Goal: Book appointment/travel/reservation

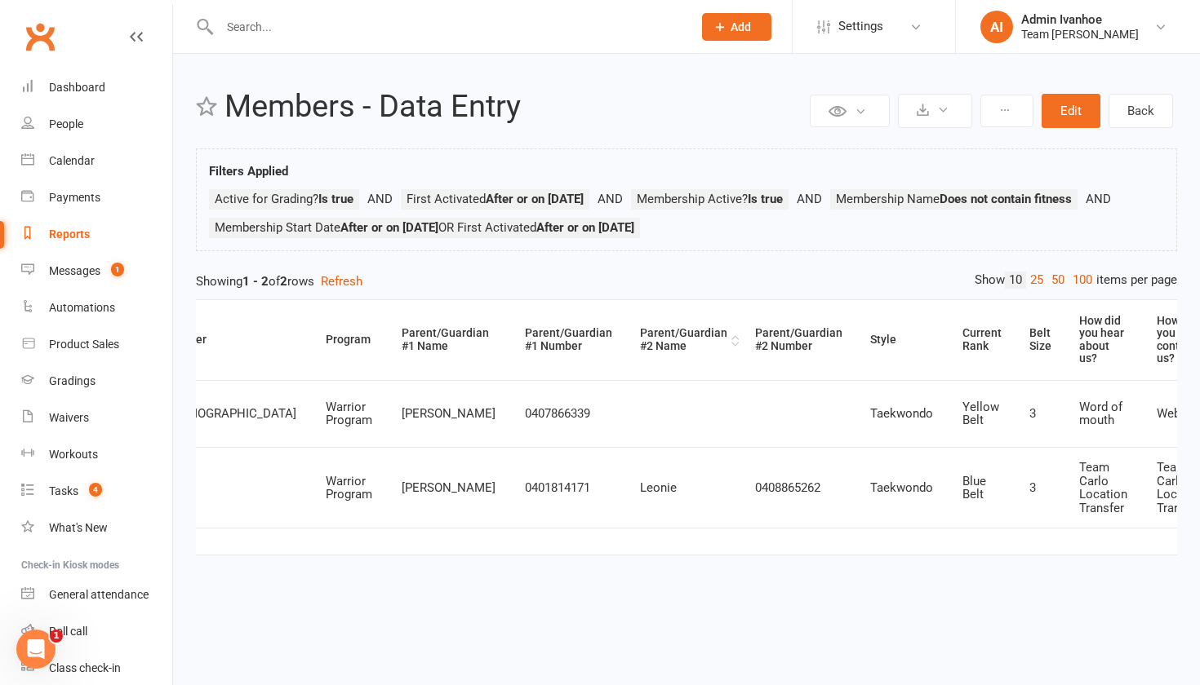
scroll to position [0, 938]
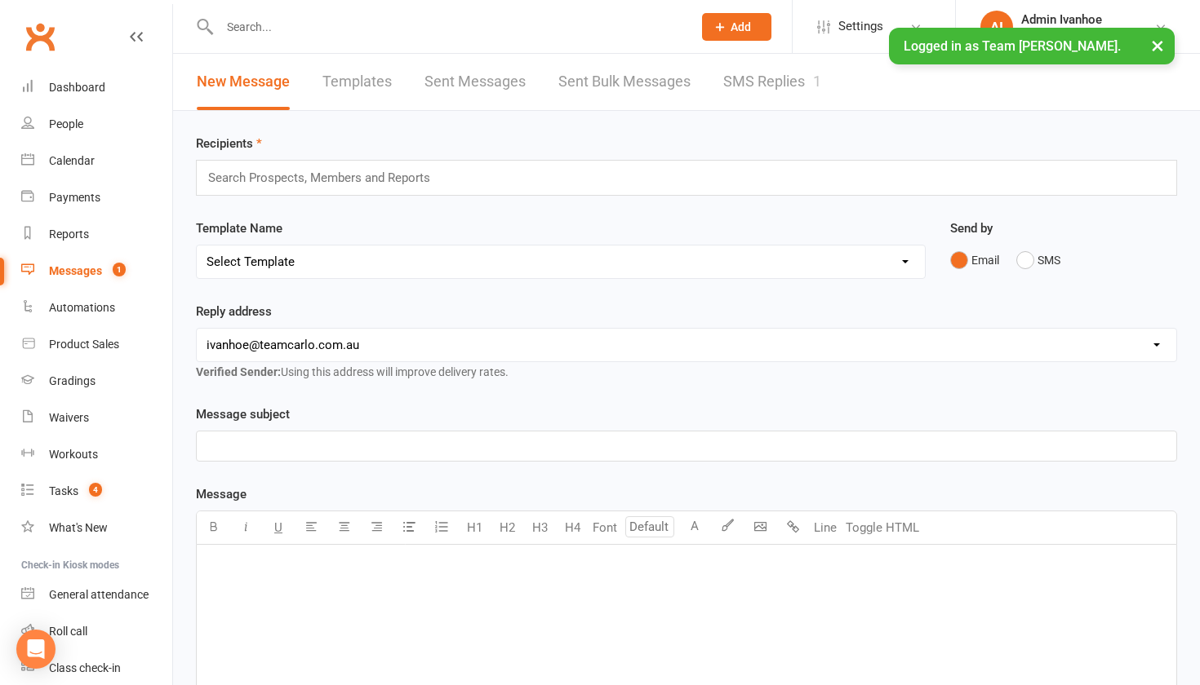
click at [741, 78] on link "SMS Replies 1" at bounding box center [772, 82] width 98 height 56
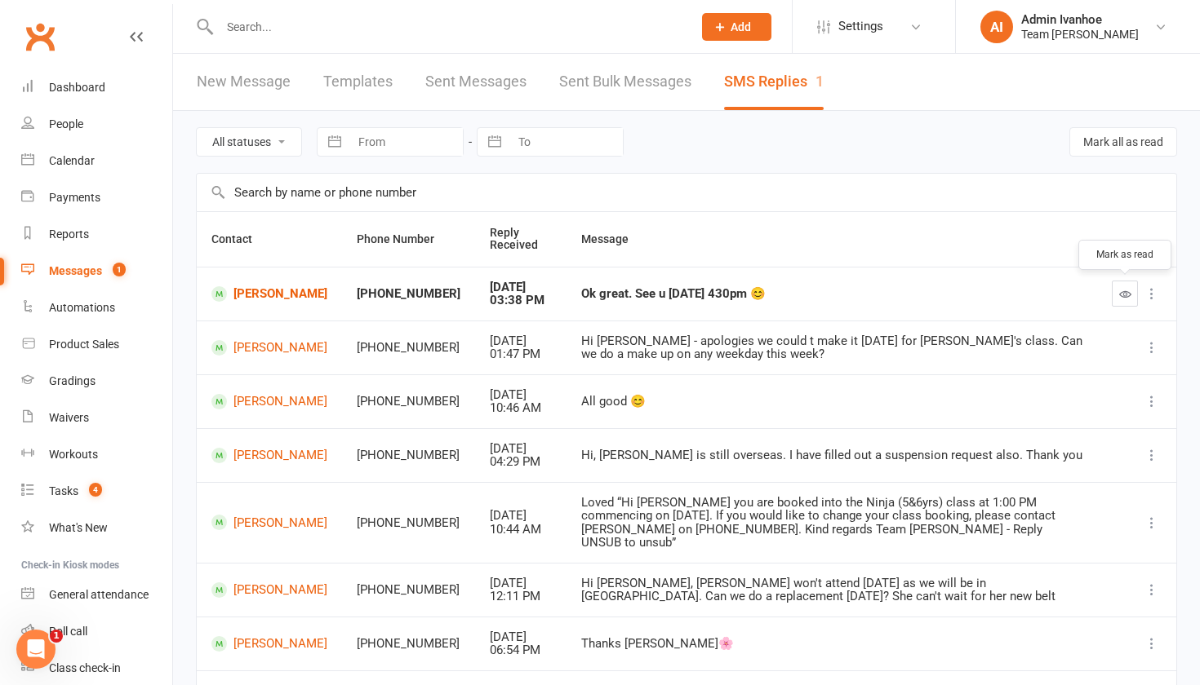
click at [1124, 294] on icon "button" at bounding box center [1125, 294] width 12 height 12
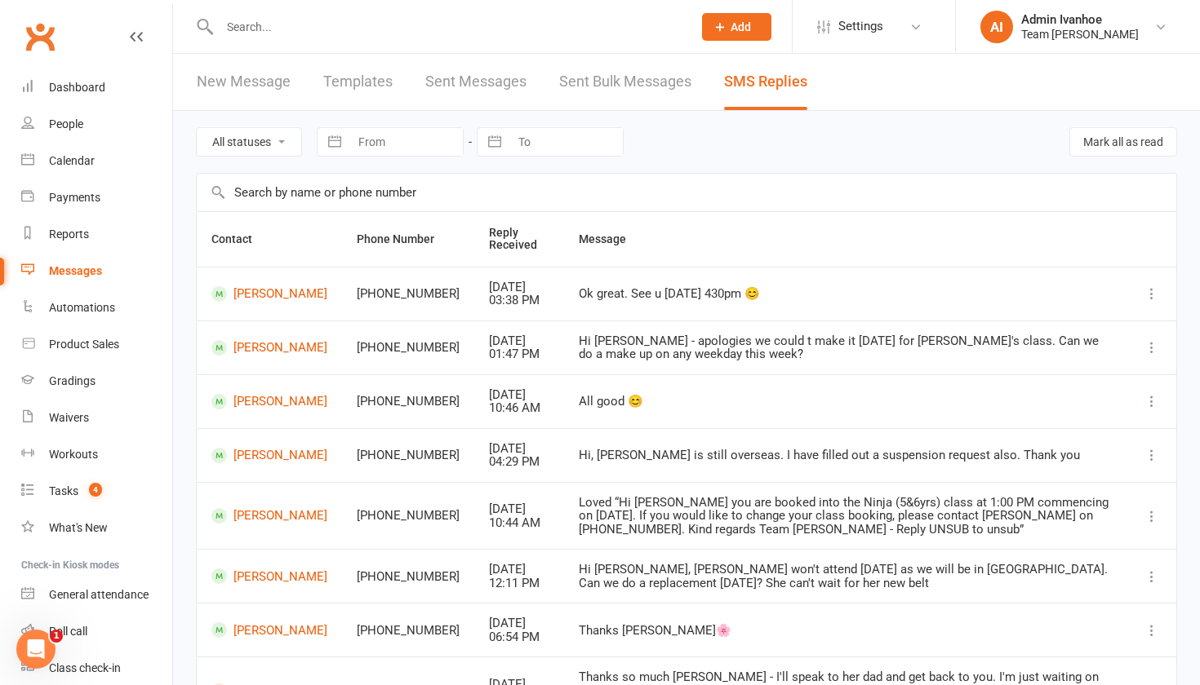
click at [74, 164] on div "Calendar" at bounding box center [72, 160] width 46 height 13
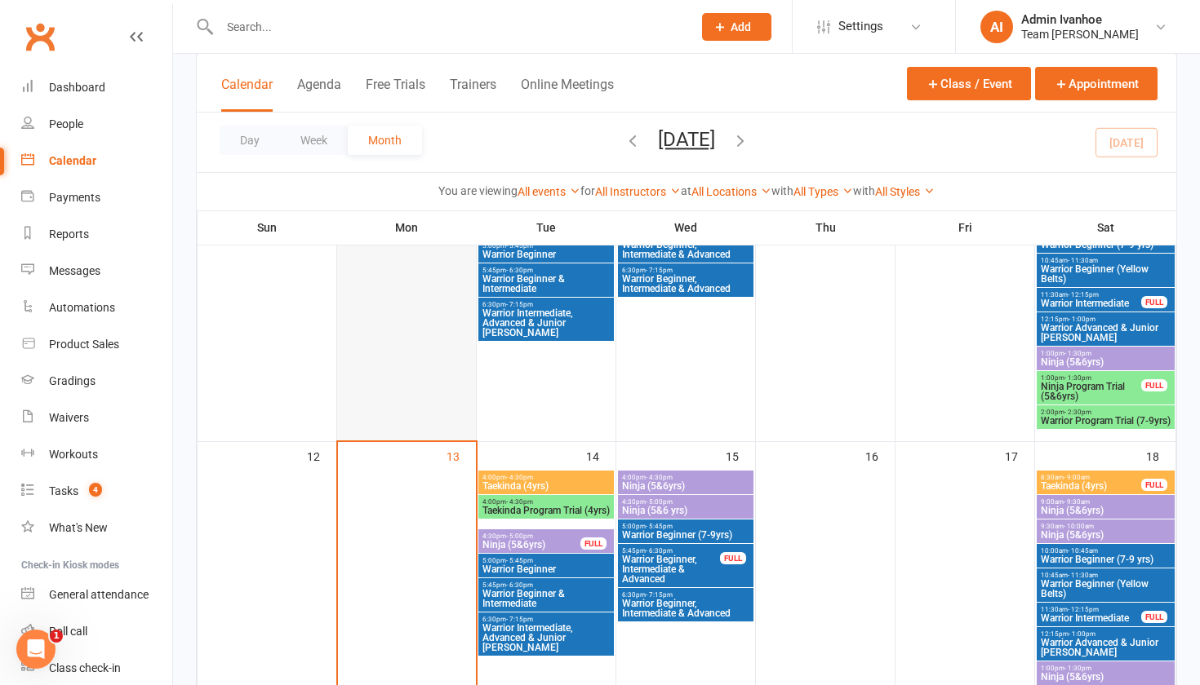
scroll to position [538, 0]
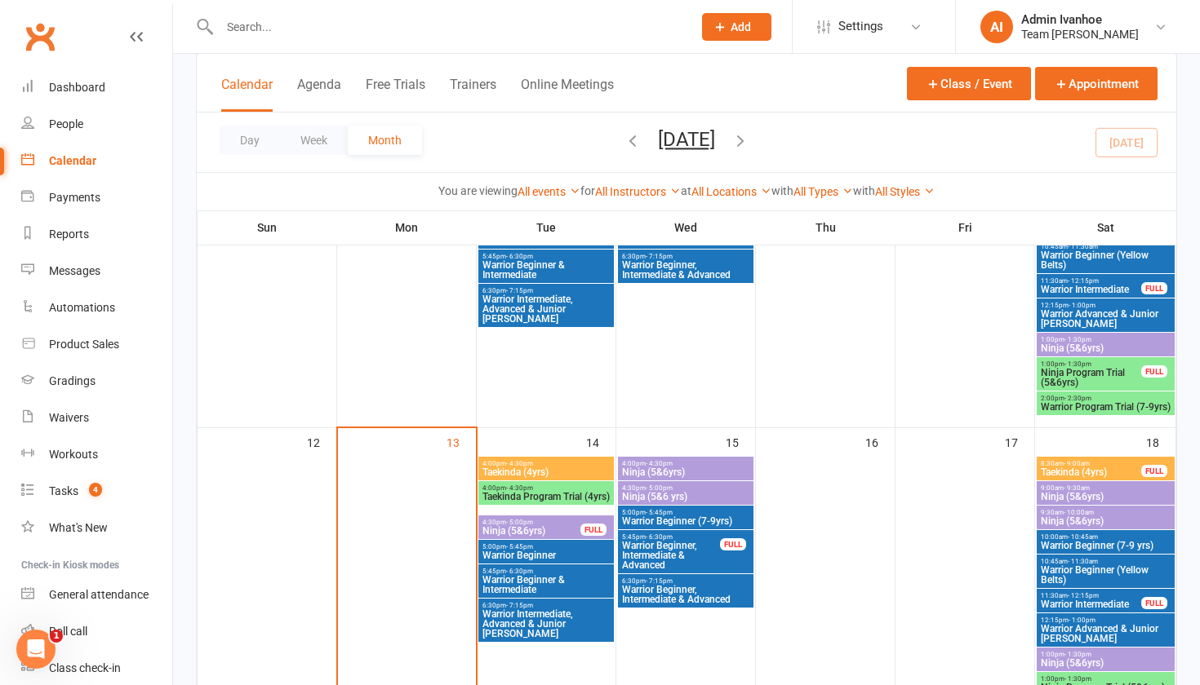
click at [537, 527] on span "Ninja (5&6yrs)" at bounding box center [531, 531] width 100 height 10
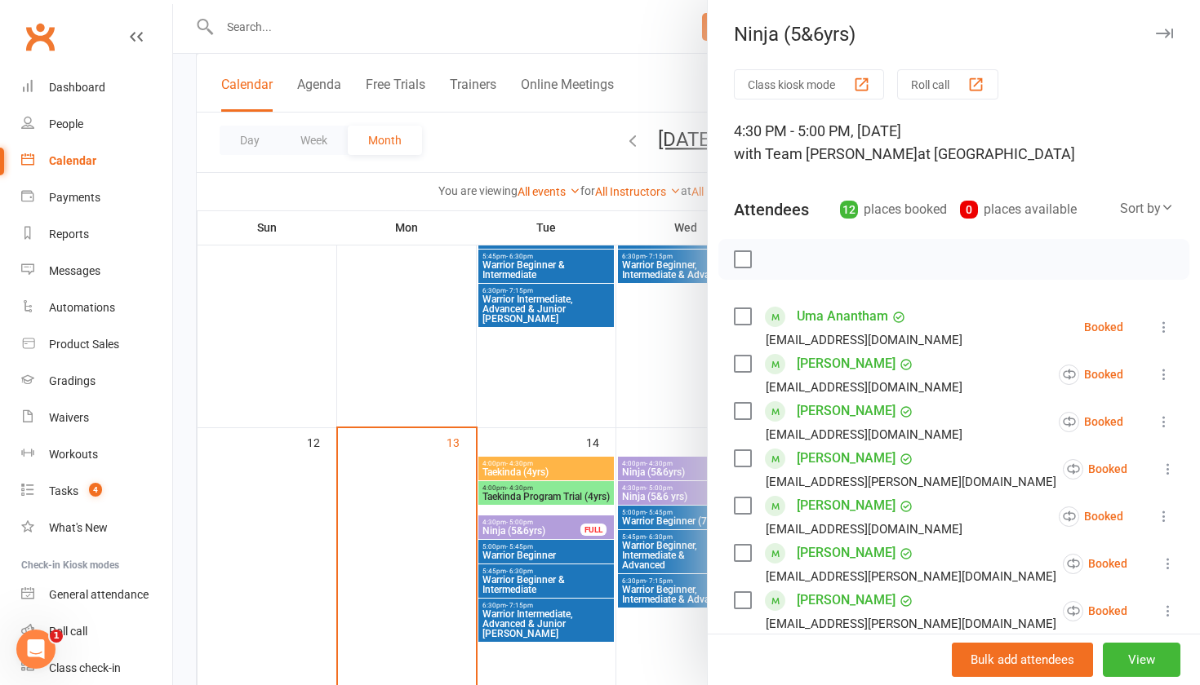
scroll to position [0, 0]
click at [1115, 647] on button "View" at bounding box center [1141, 660] width 78 height 34
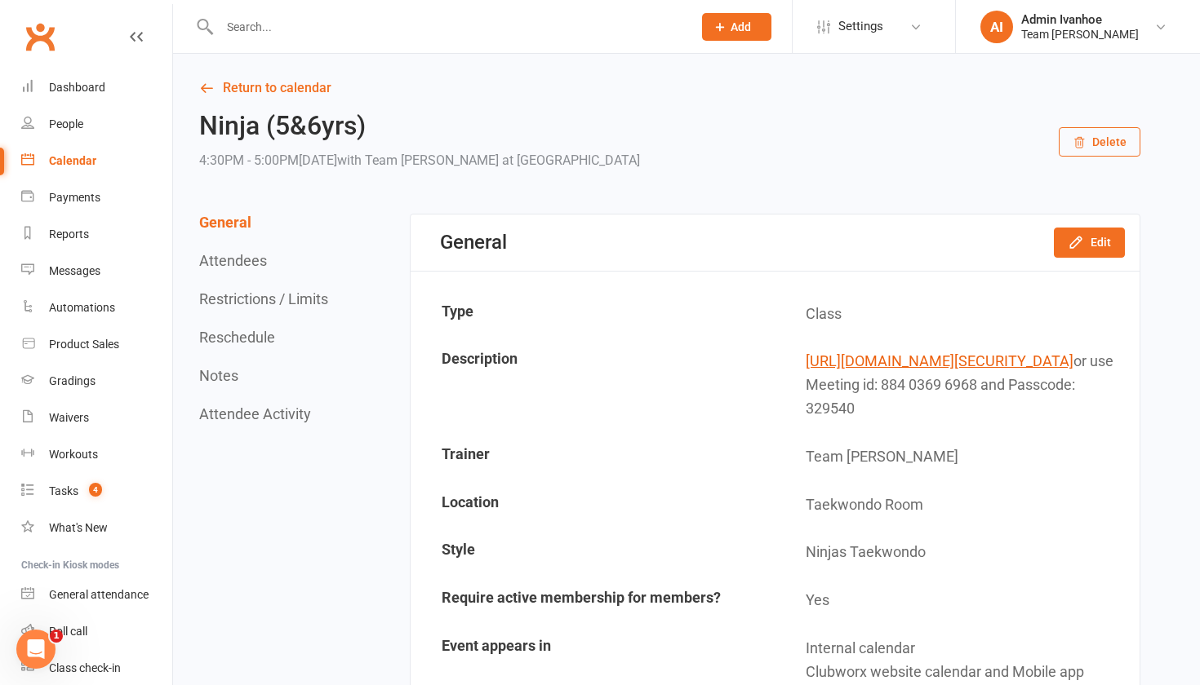
click at [226, 303] on button "Restrictions / Limits" at bounding box center [263, 298] width 129 height 17
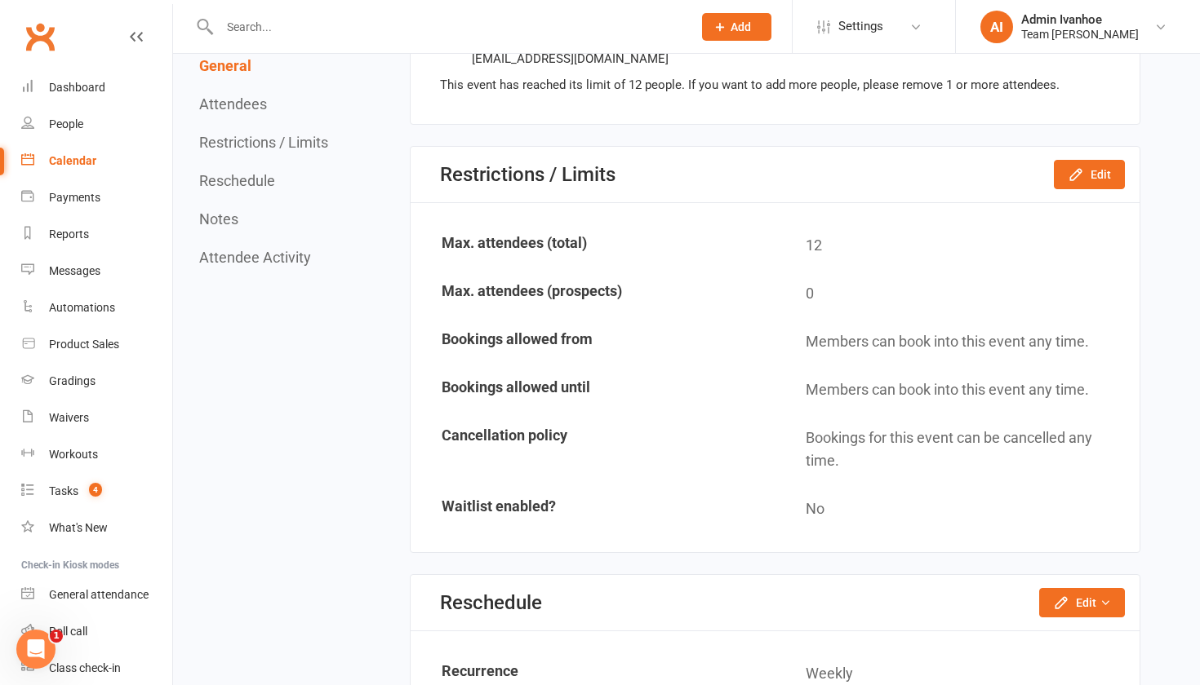
scroll to position [1614, 0]
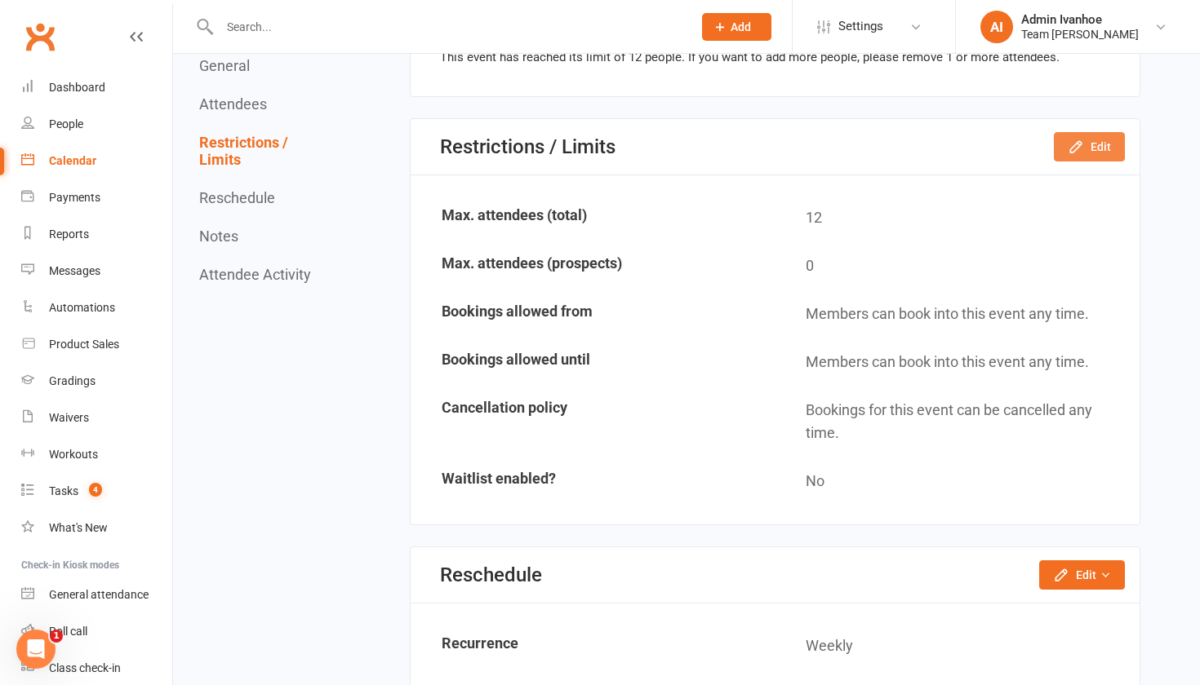
click at [1099, 162] on button "Edit" at bounding box center [1088, 146] width 71 height 29
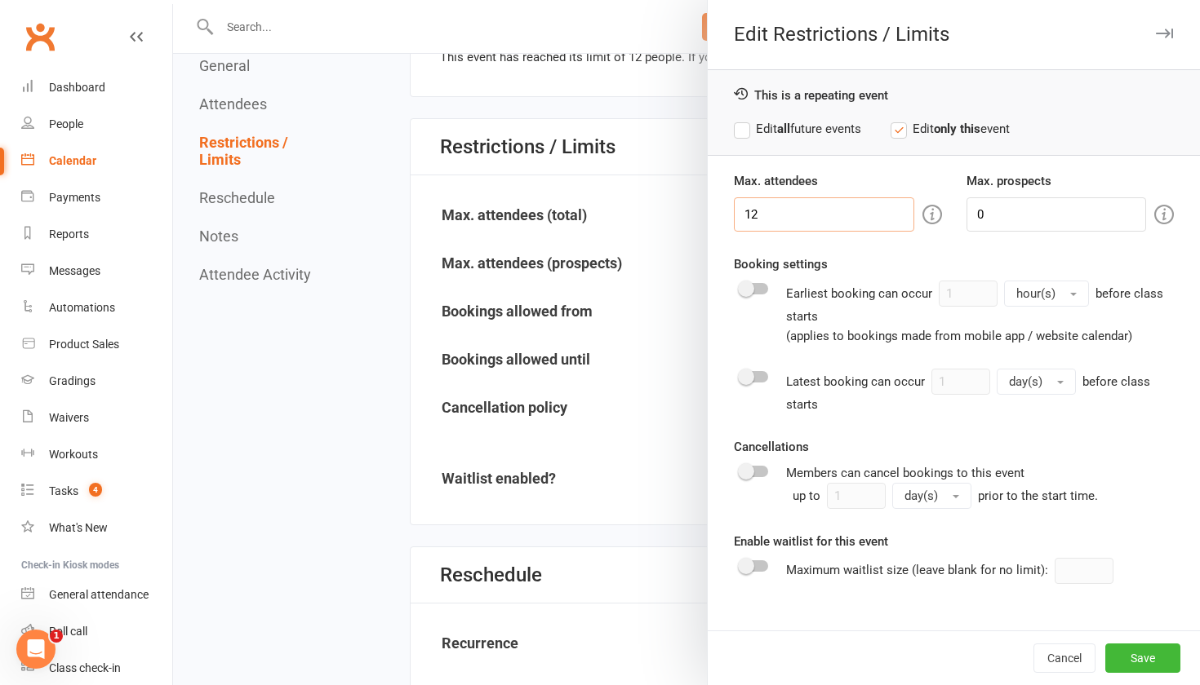
click at [832, 209] on input "12" at bounding box center [824, 214] width 180 height 34
type input "13"
click at [1164, 654] on button "Save" at bounding box center [1142, 658] width 75 height 29
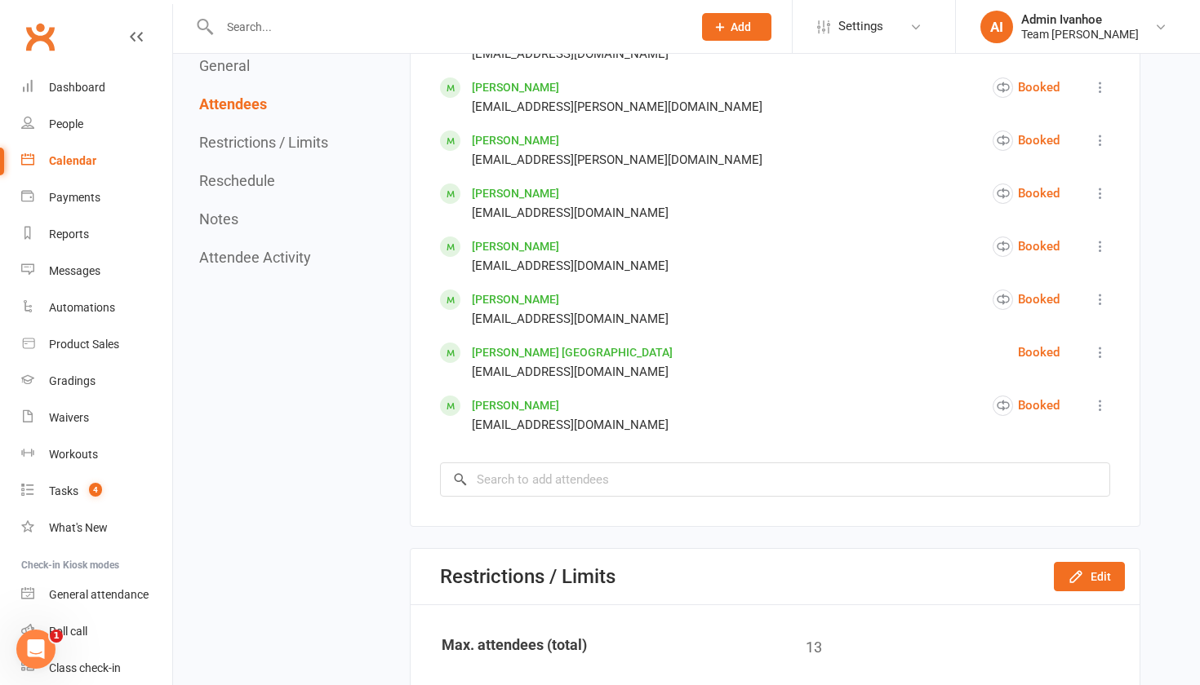
scroll to position [1222, 0]
click at [721, 486] on input "search" at bounding box center [775, 478] width 670 height 34
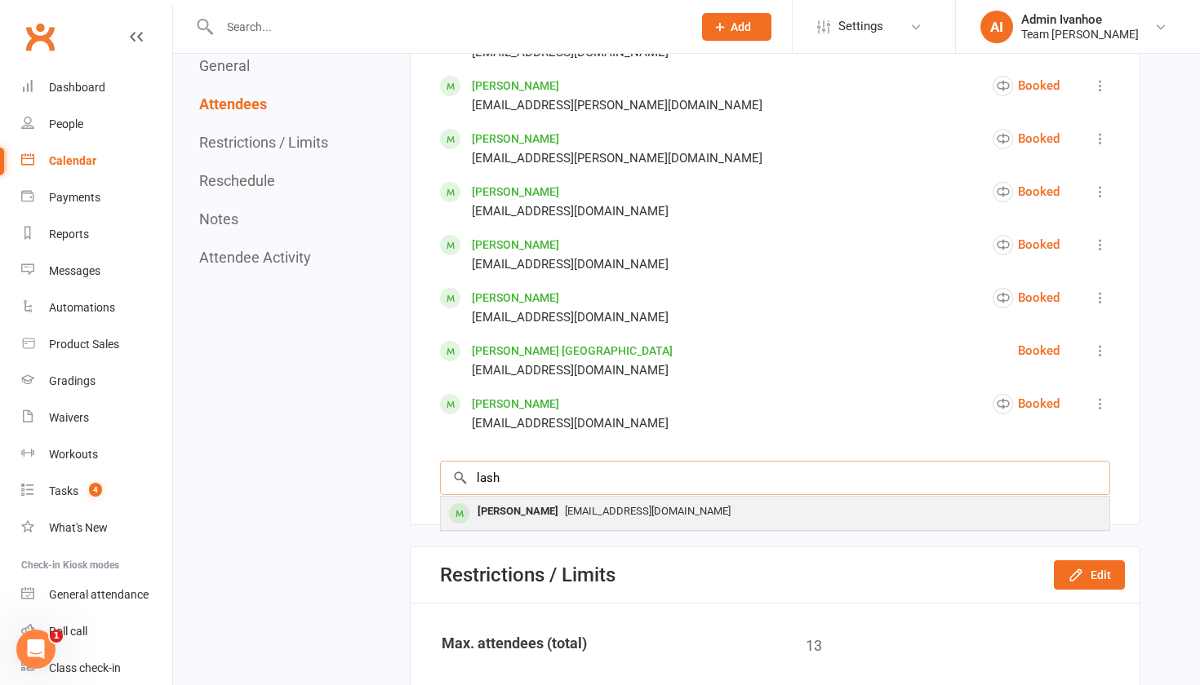
type input "lash"
click at [679, 517] on span "[EMAIL_ADDRESS][DOMAIN_NAME]" at bounding box center [648, 511] width 166 height 12
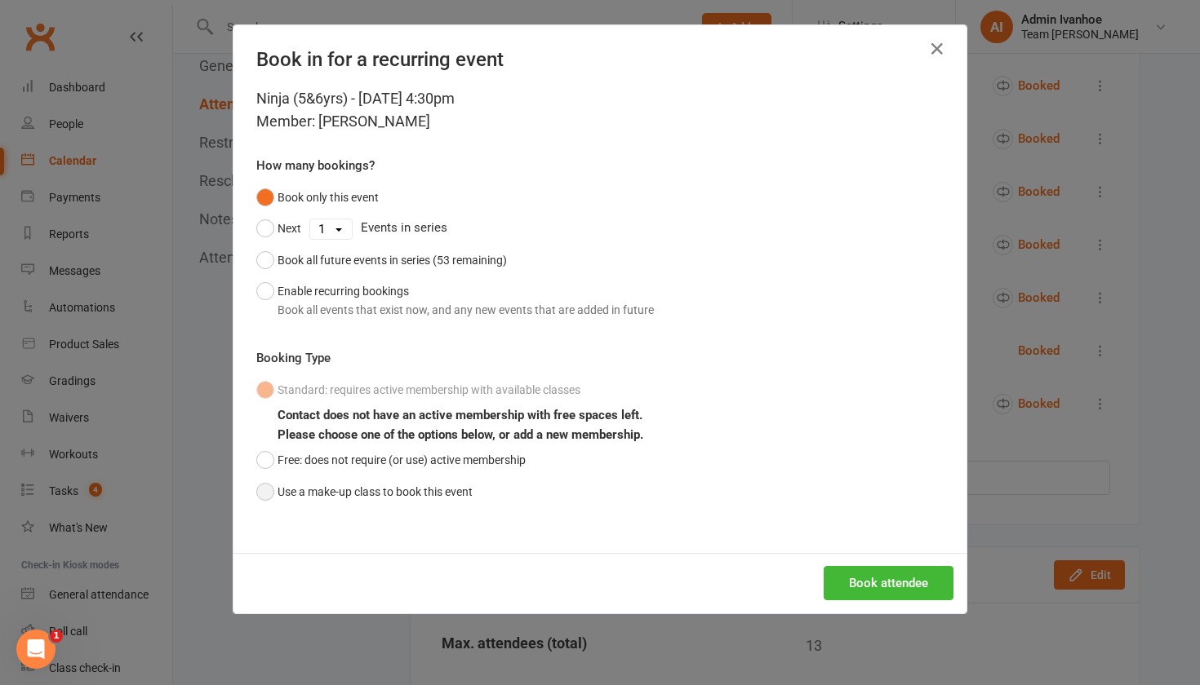
click at [279, 491] on button "Use a make-up class to book this event" at bounding box center [364, 492] width 216 height 31
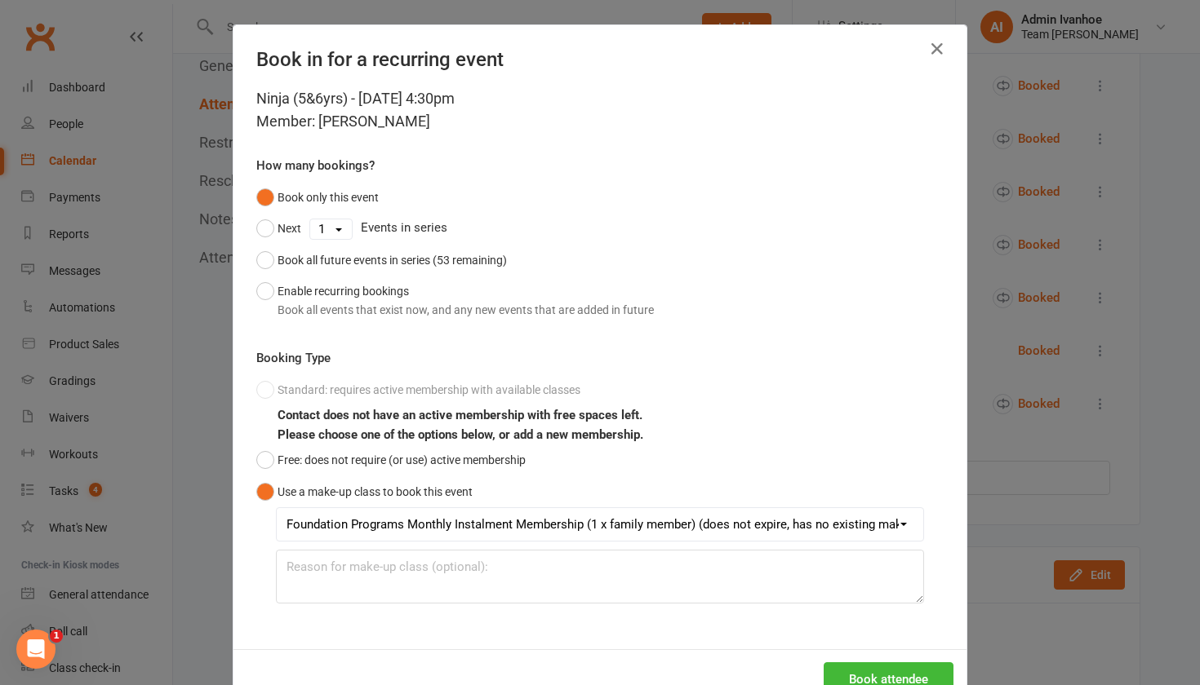
click at [849, 668] on button "Book attendee" at bounding box center [888, 680] width 130 height 34
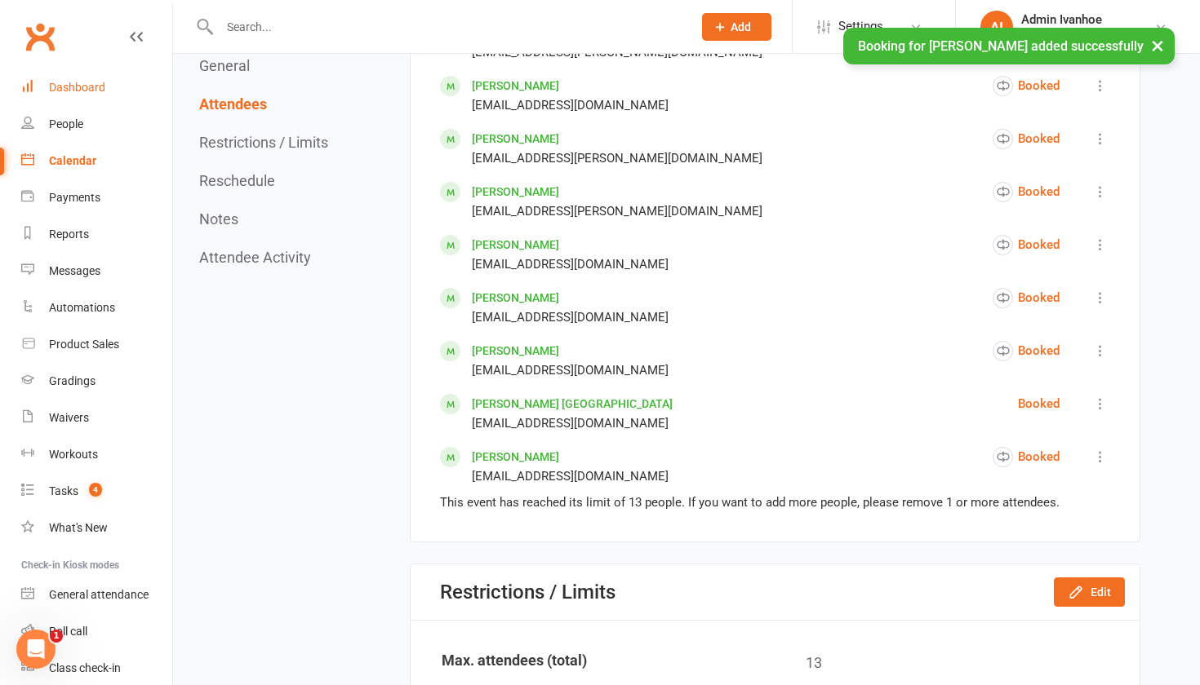
click at [59, 89] on div "Dashboard" at bounding box center [77, 87] width 56 height 13
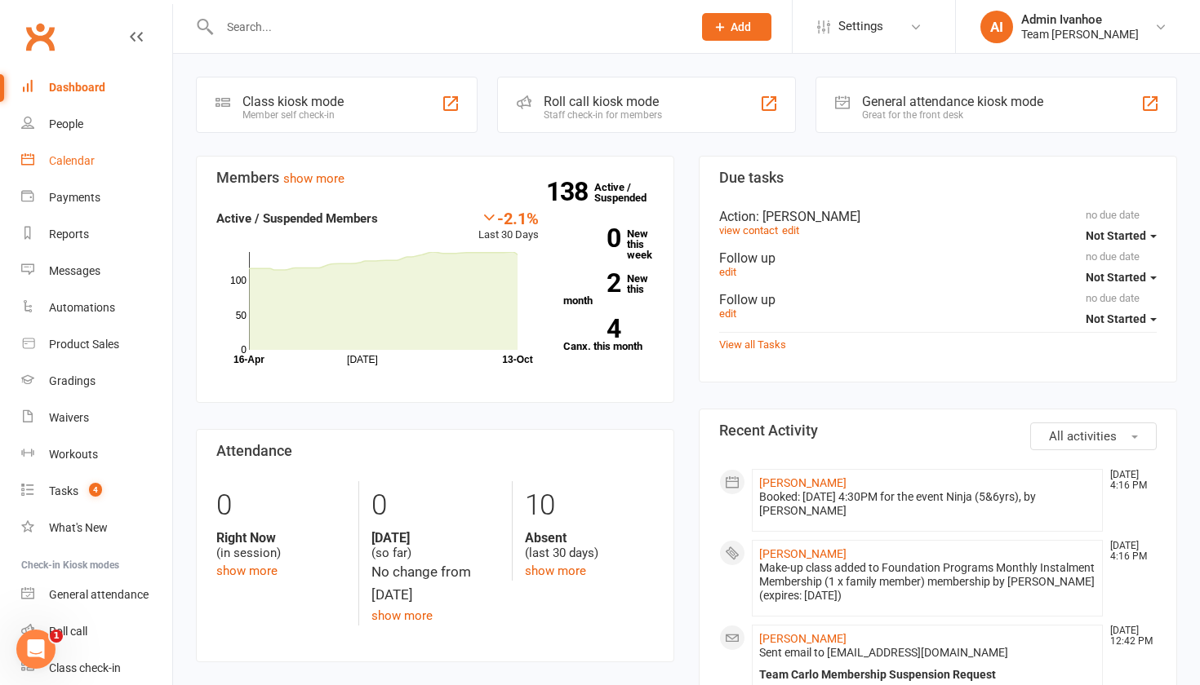
click at [69, 162] on div "Calendar" at bounding box center [72, 160] width 46 height 13
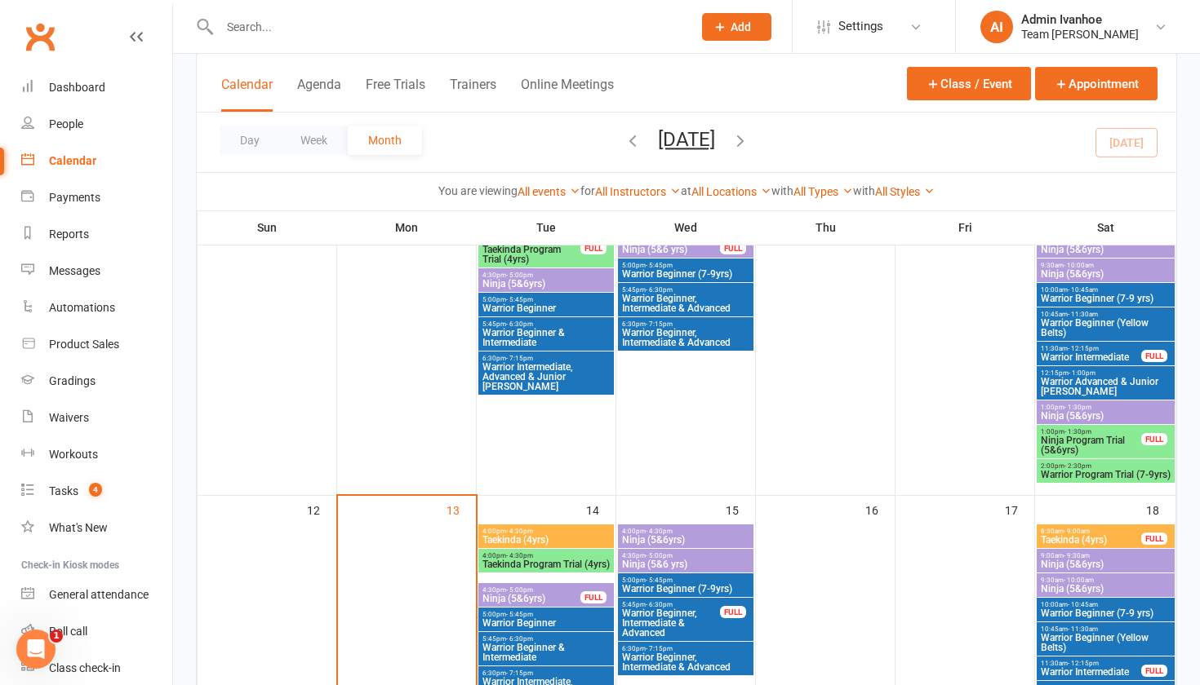
scroll to position [582, 0]
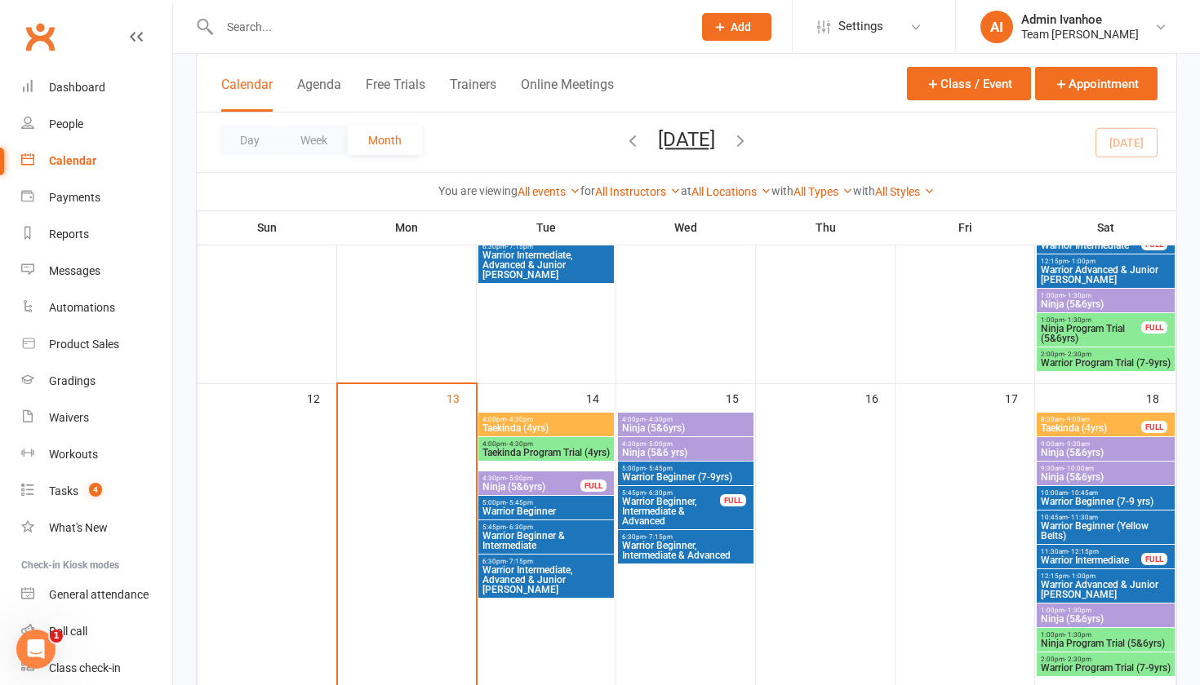
click at [1050, 333] on span "Ninja Program Trial (5&6yrs)" at bounding box center [1091, 334] width 102 height 20
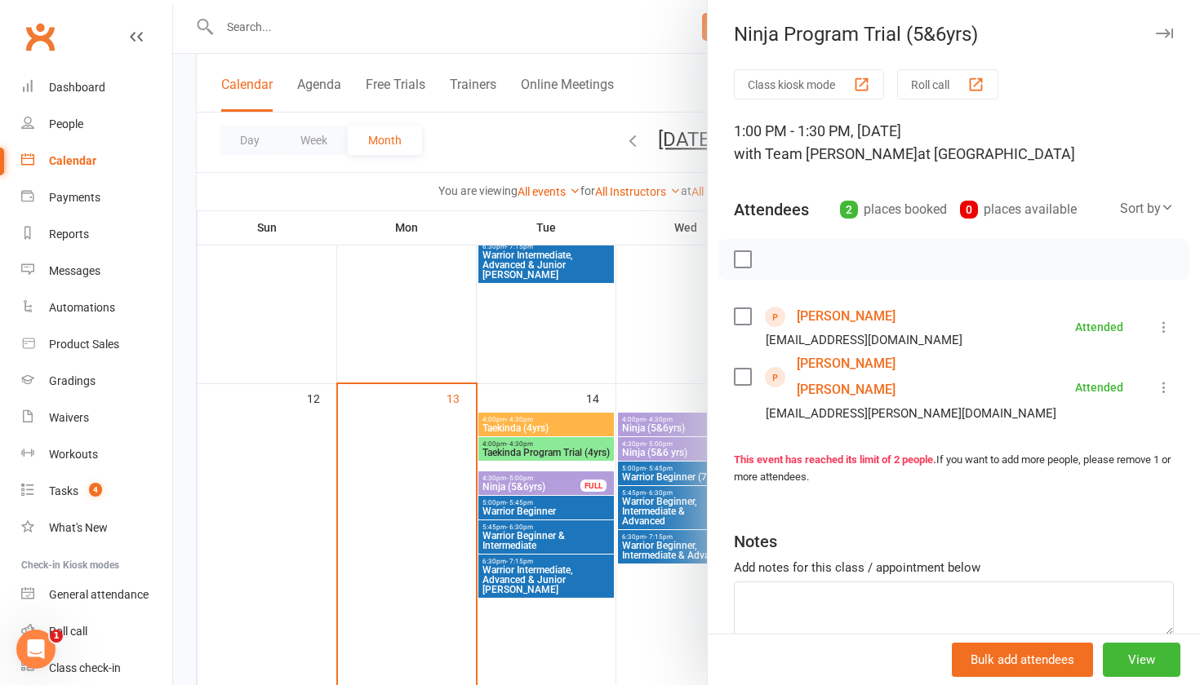
click at [812, 312] on link "[PERSON_NAME]" at bounding box center [845, 317] width 99 height 26
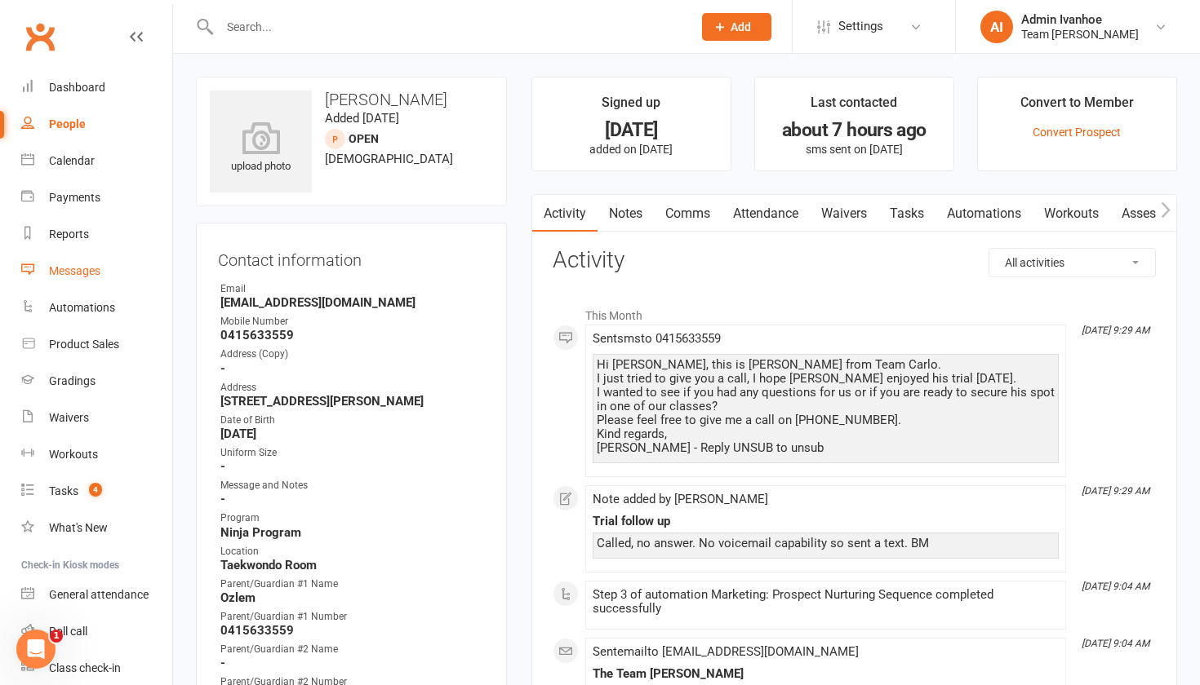
click at [67, 261] on link "Messages" at bounding box center [96, 271] width 151 height 37
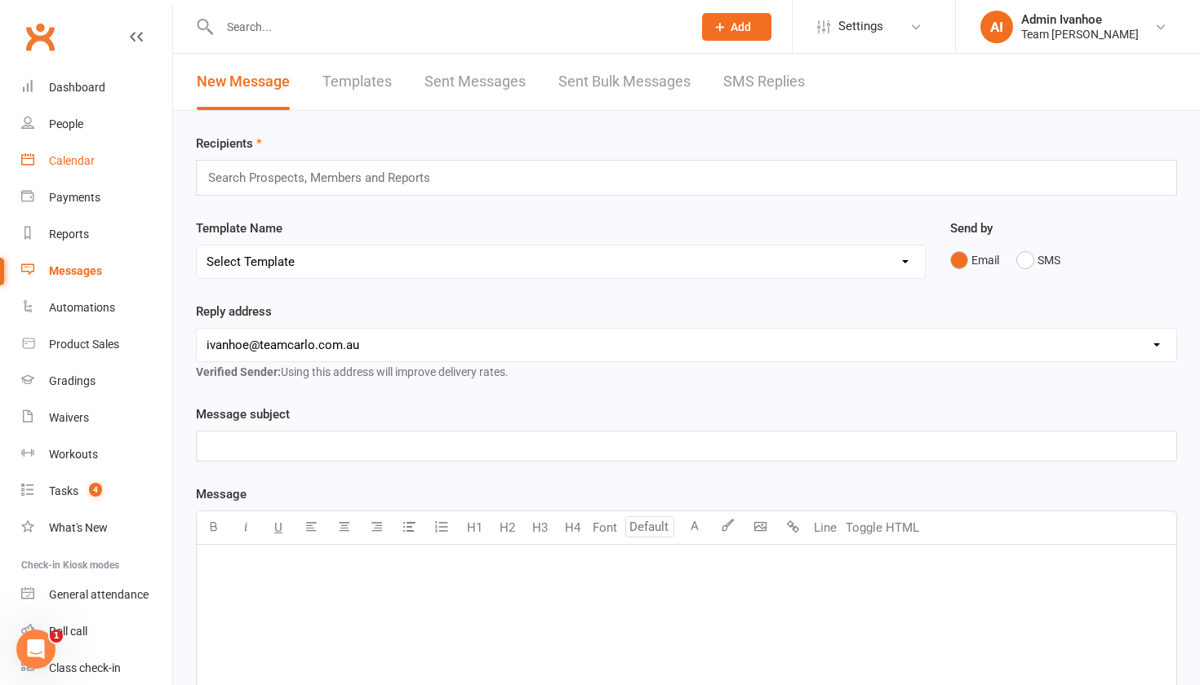
click at [72, 165] on div "Calendar" at bounding box center [72, 160] width 46 height 13
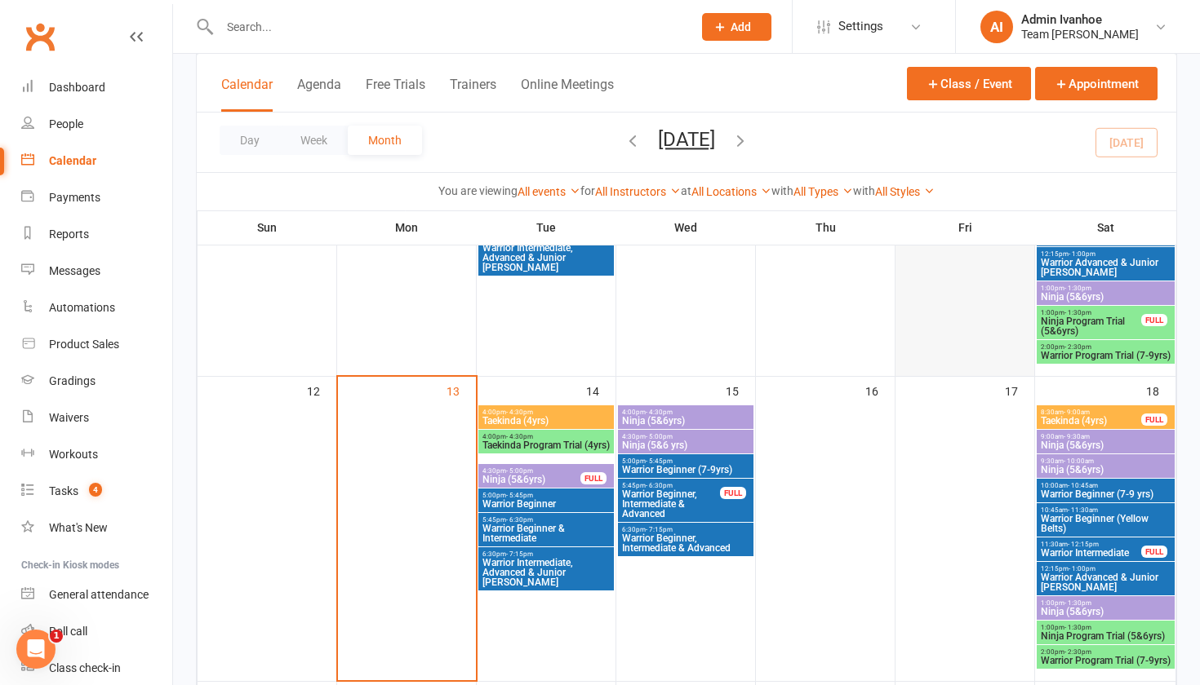
scroll to position [361, 0]
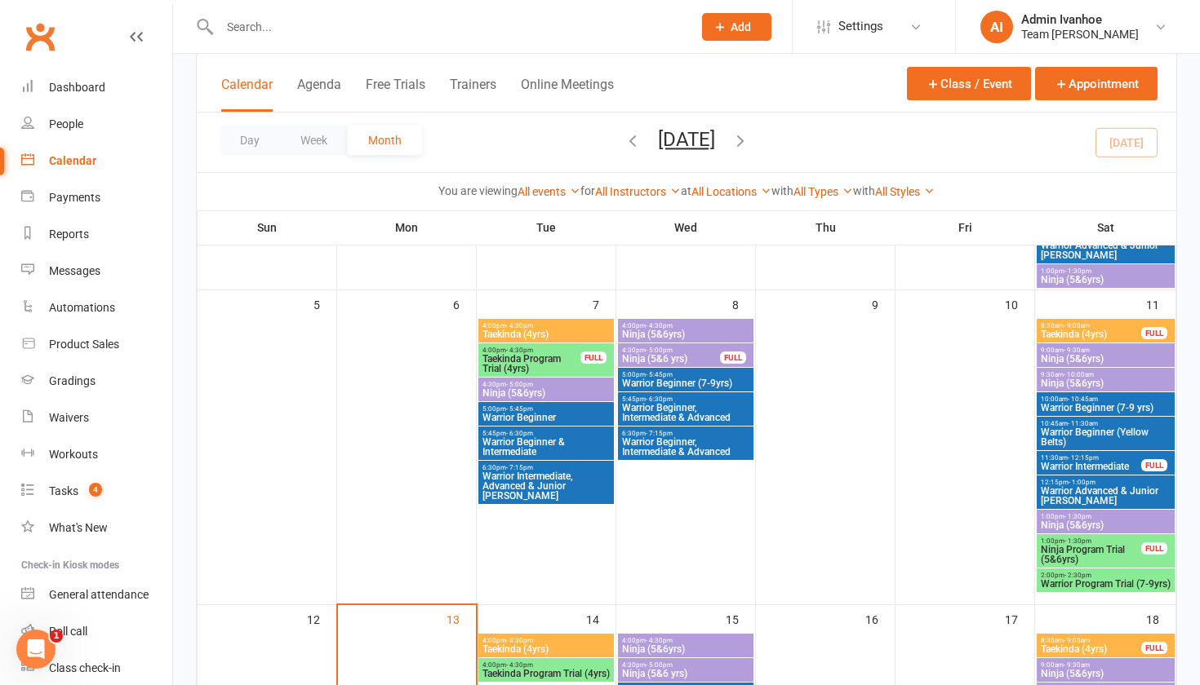
click at [1075, 543] on span "- 1:30pm" at bounding box center [1077, 541] width 27 height 7
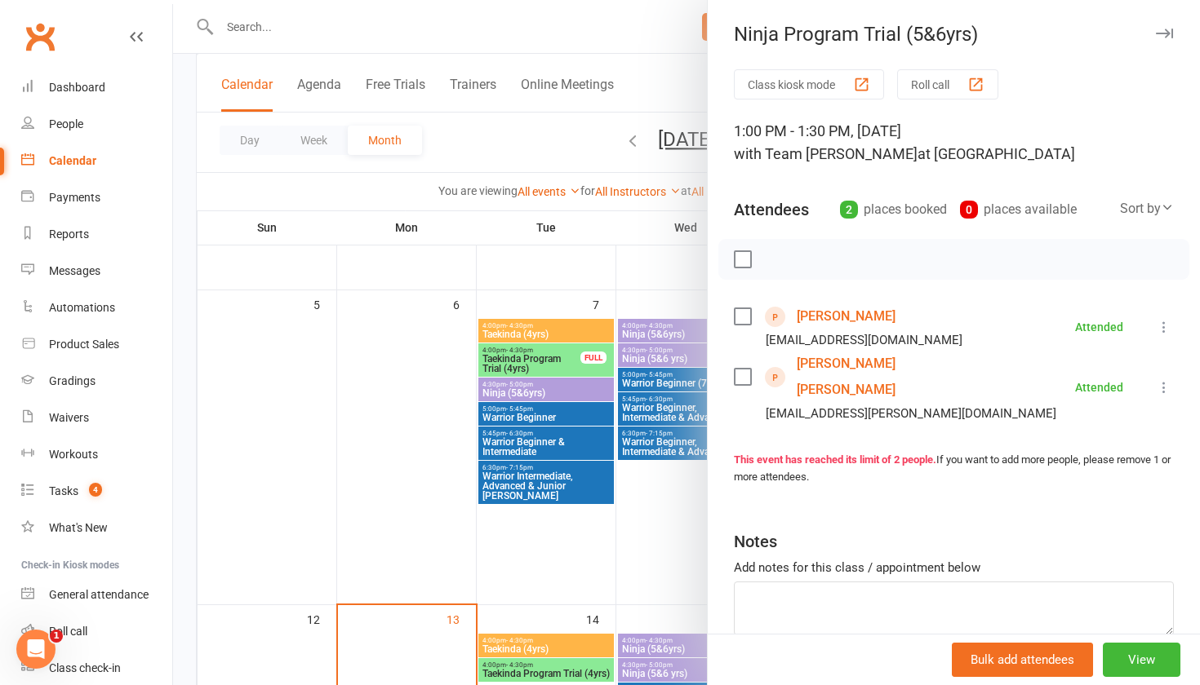
click at [880, 367] on link "[PERSON_NAME] [PERSON_NAME]" at bounding box center [890, 377] width 188 height 52
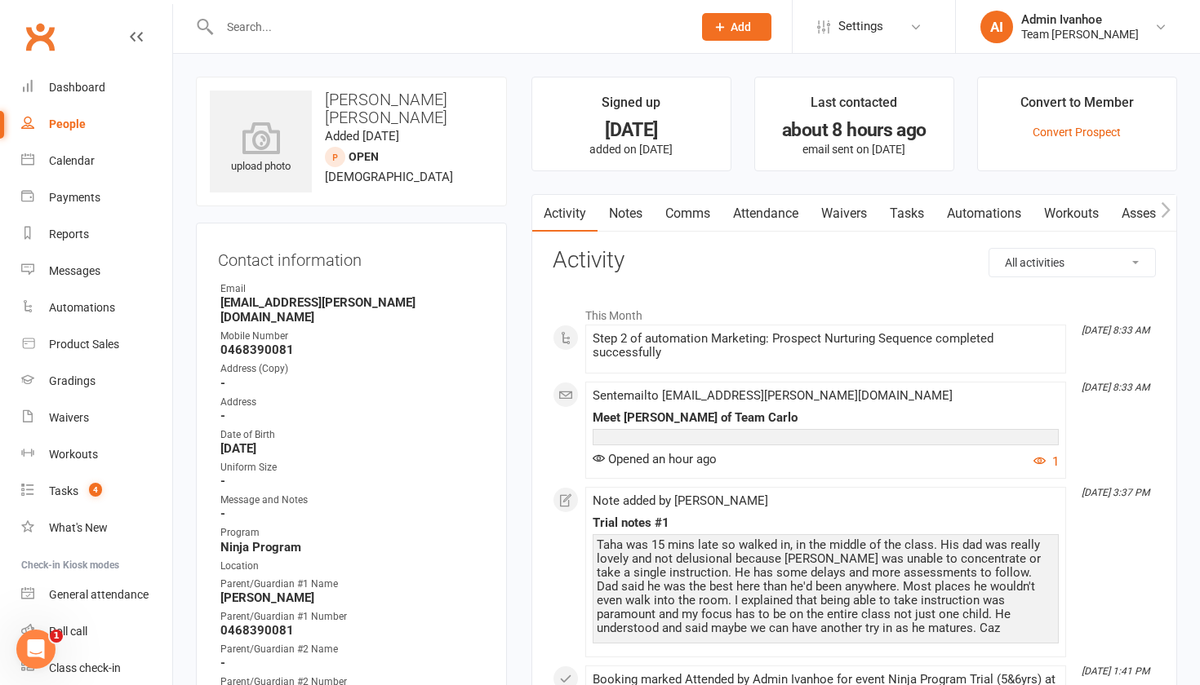
click at [64, 171] on link "Calendar" at bounding box center [96, 161] width 151 height 37
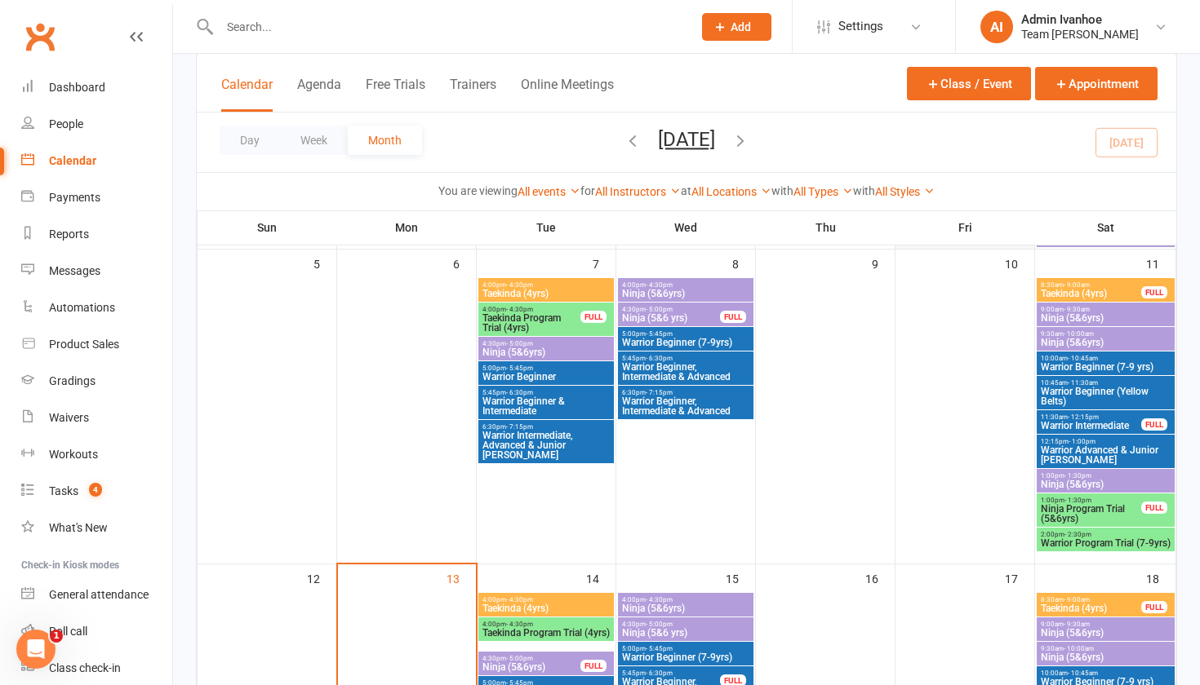
scroll to position [402, 0]
click at [1093, 498] on span "1:00pm - 1:30pm" at bounding box center [1091, 499] width 102 height 7
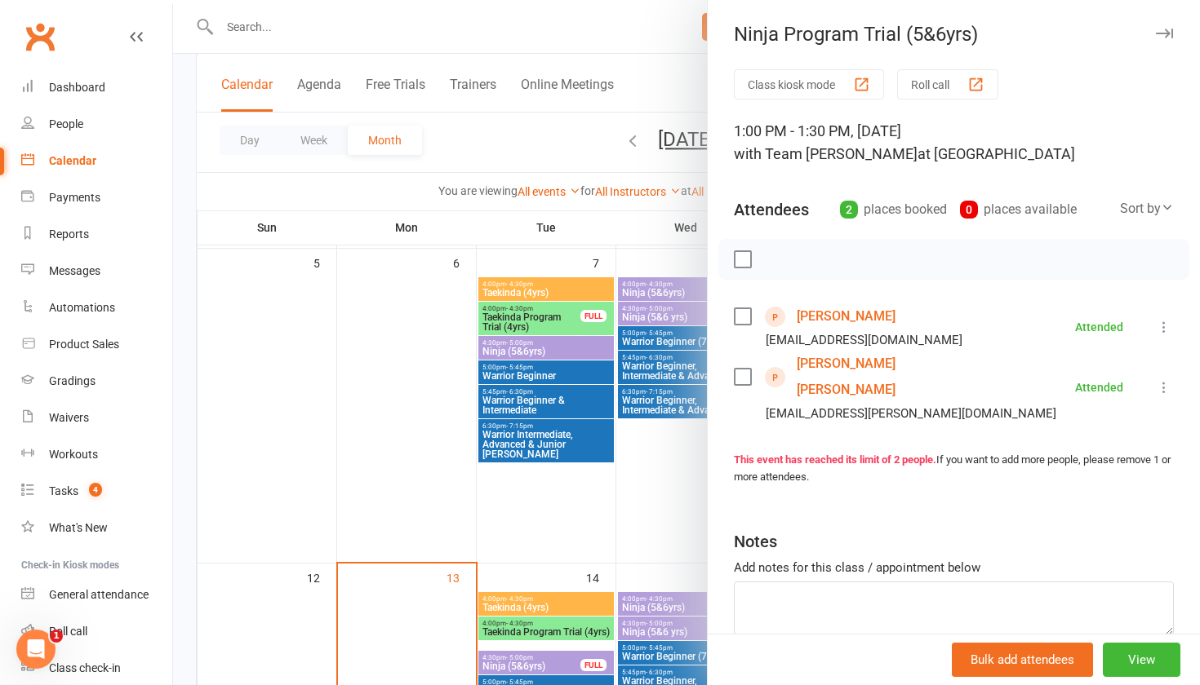
click at [400, 444] on div at bounding box center [686, 342] width 1027 height 685
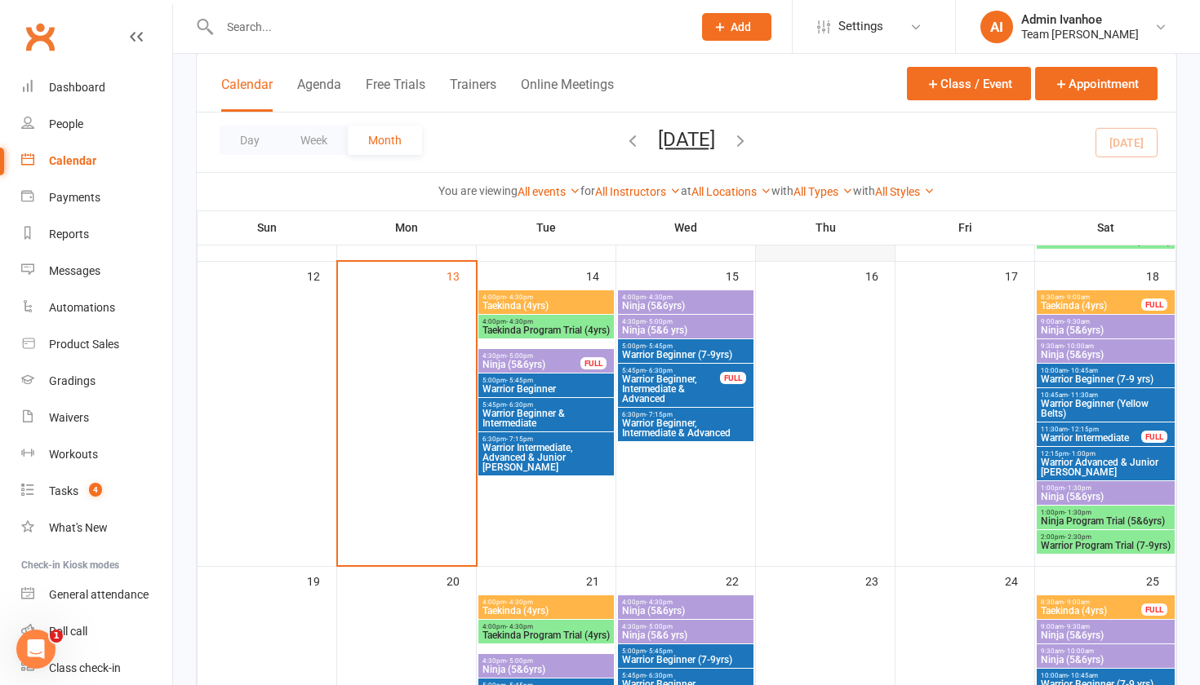
scroll to position [721, 0]
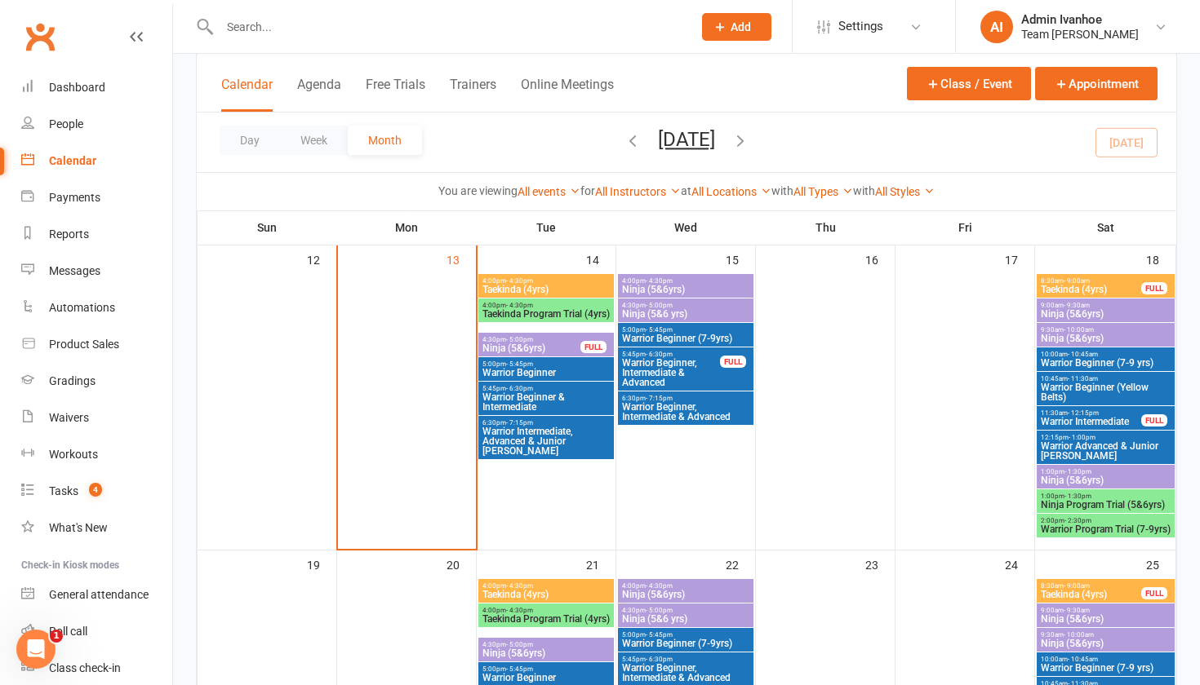
click at [1089, 493] on span "- 1:30pm" at bounding box center [1077, 496] width 27 height 7
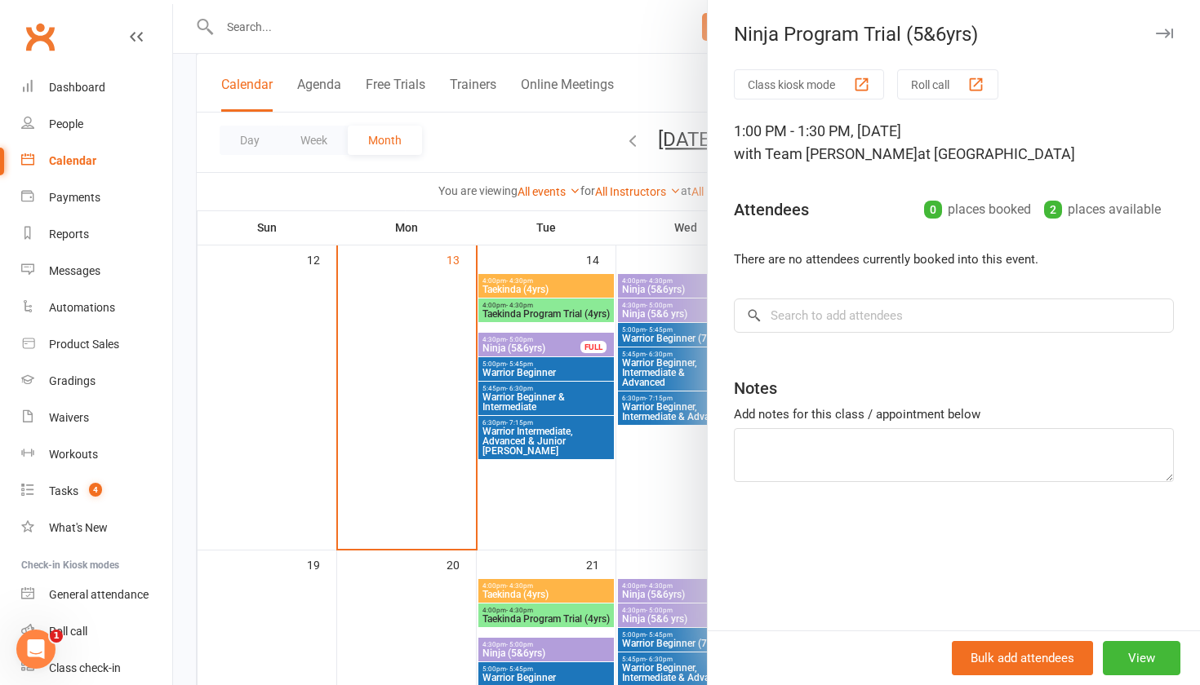
click at [1168, 31] on icon "button" at bounding box center [1163, 34] width 17 height 10
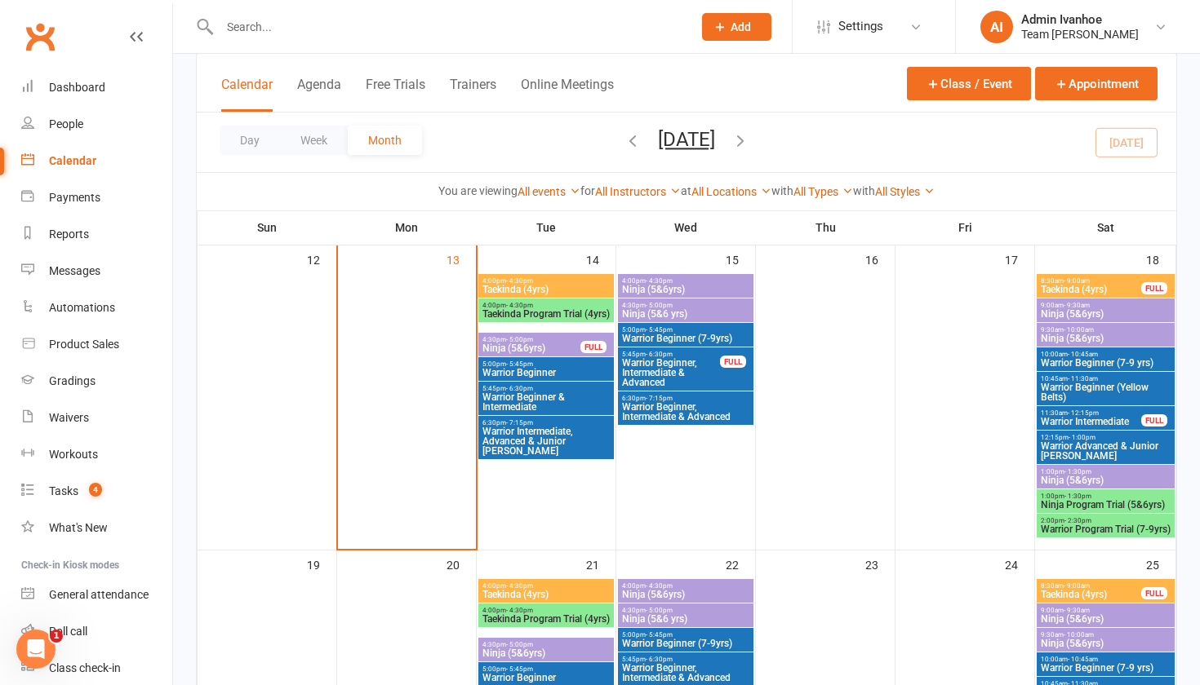
click at [1084, 527] on span "Warrior Program Trial (7-9yrs)" at bounding box center [1105, 530] width 131 height 10
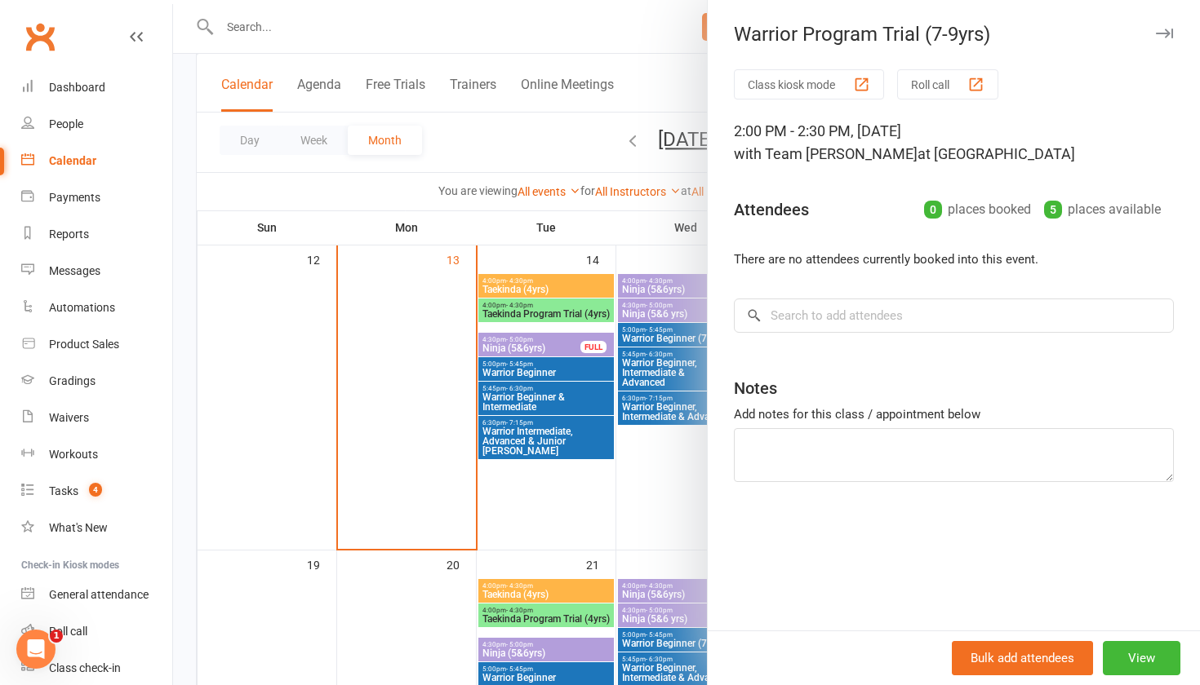
click at [1160, 29] on icon "button" at bounding box center [1163, 34] width 17 height 10
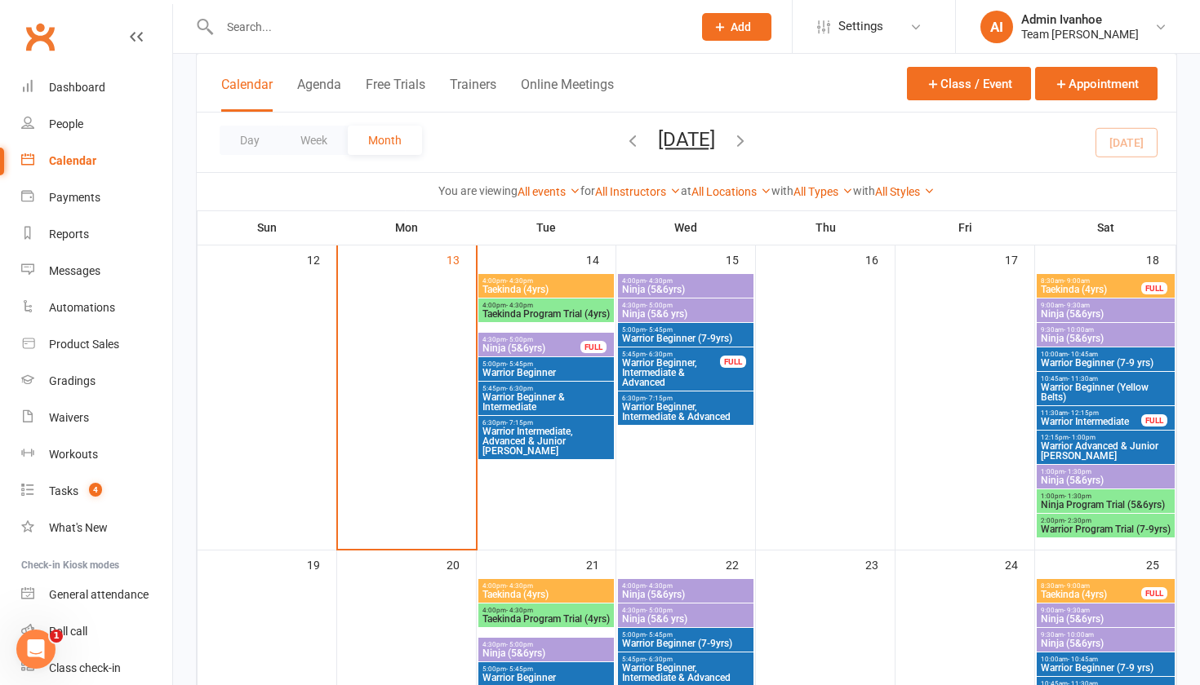
click at [517, 309] on span "Taekinda Program Trial (4yrs)" at bounding box center [545, 314] width 129 height 10
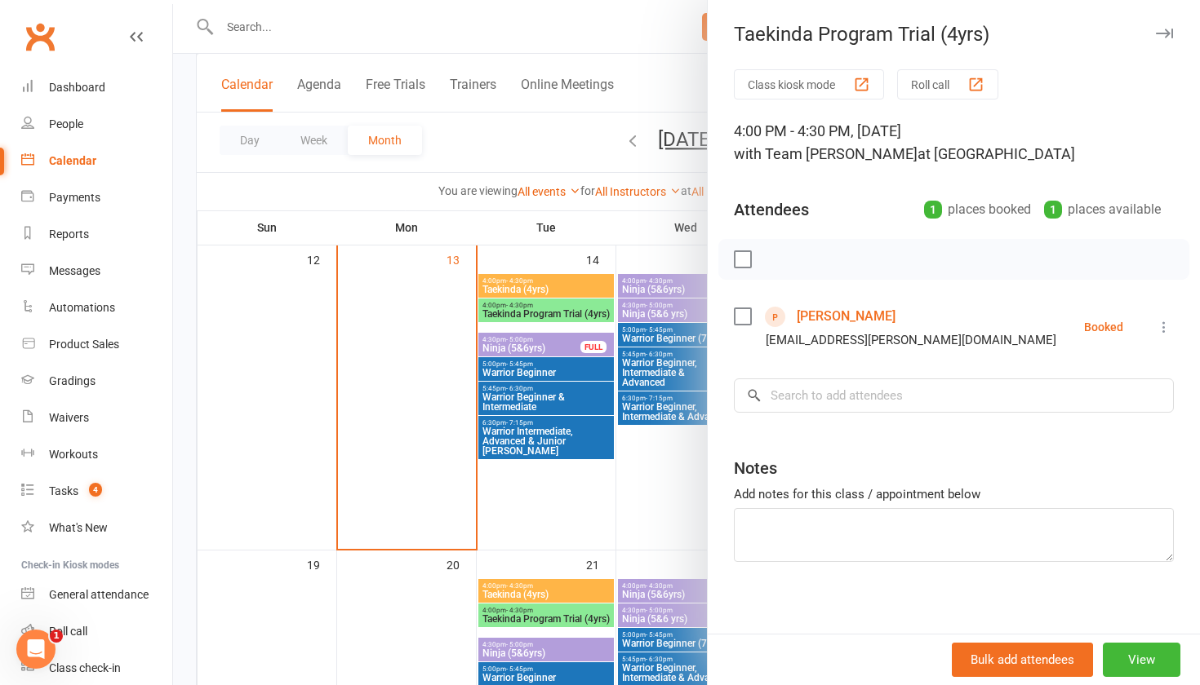
click at [827, 311] on link "[PERSON_NAME]" at bounding box center [845, 317] width 99 height 26
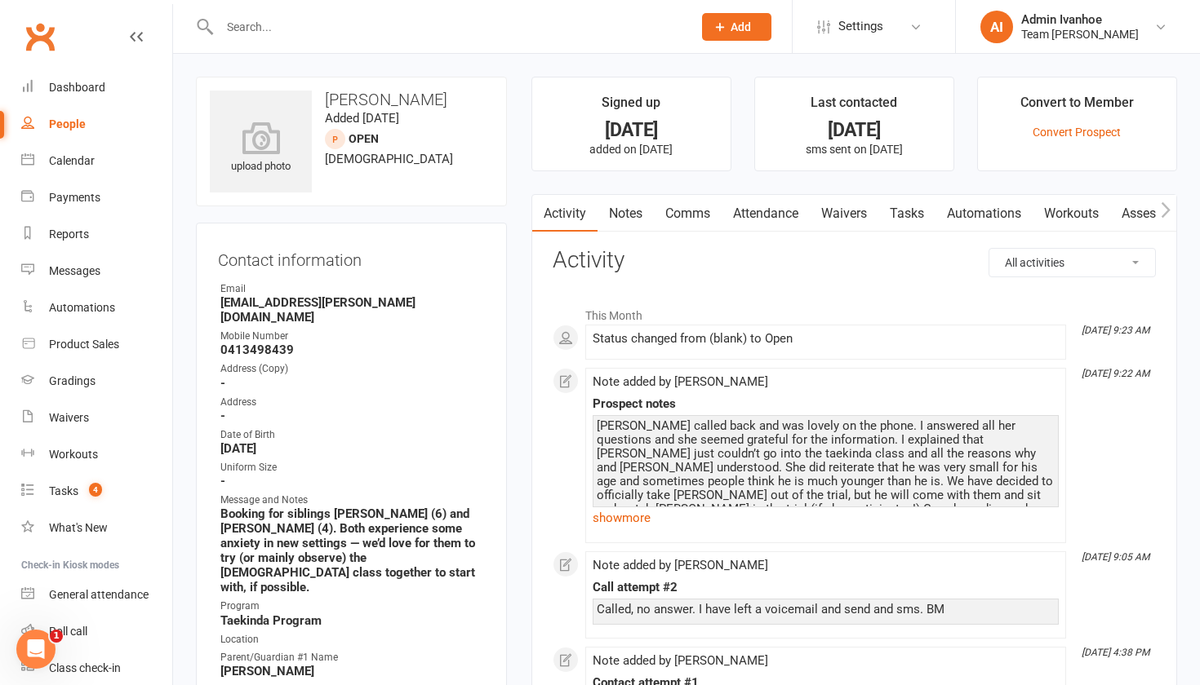
click at [830, 468] on div "[PERSON_NAME] called back and was lovely on the phone. I answered all her quest…" at bounding box center [825, 488] width 458 height 139
click at [848, 494] on div "[PERSON_NAME] called back and was lovely on the phone. I answered all her quest…" at bounding box center [825, 488] width 458 height 139
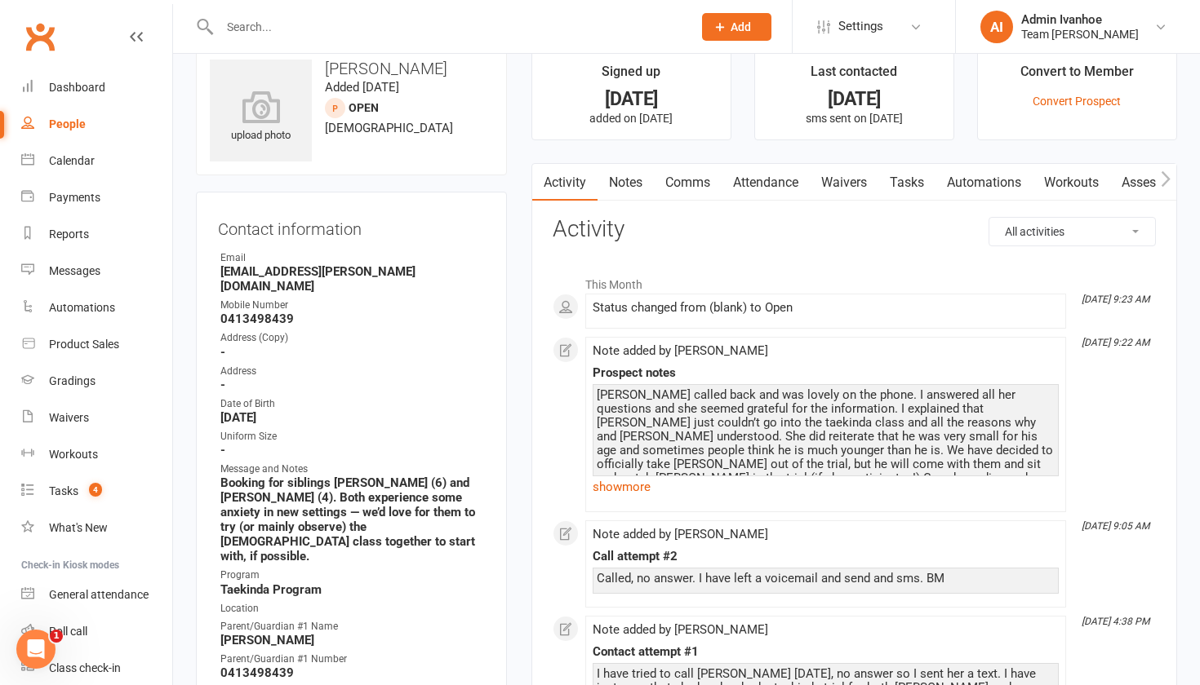
scroll to position [49, 0]
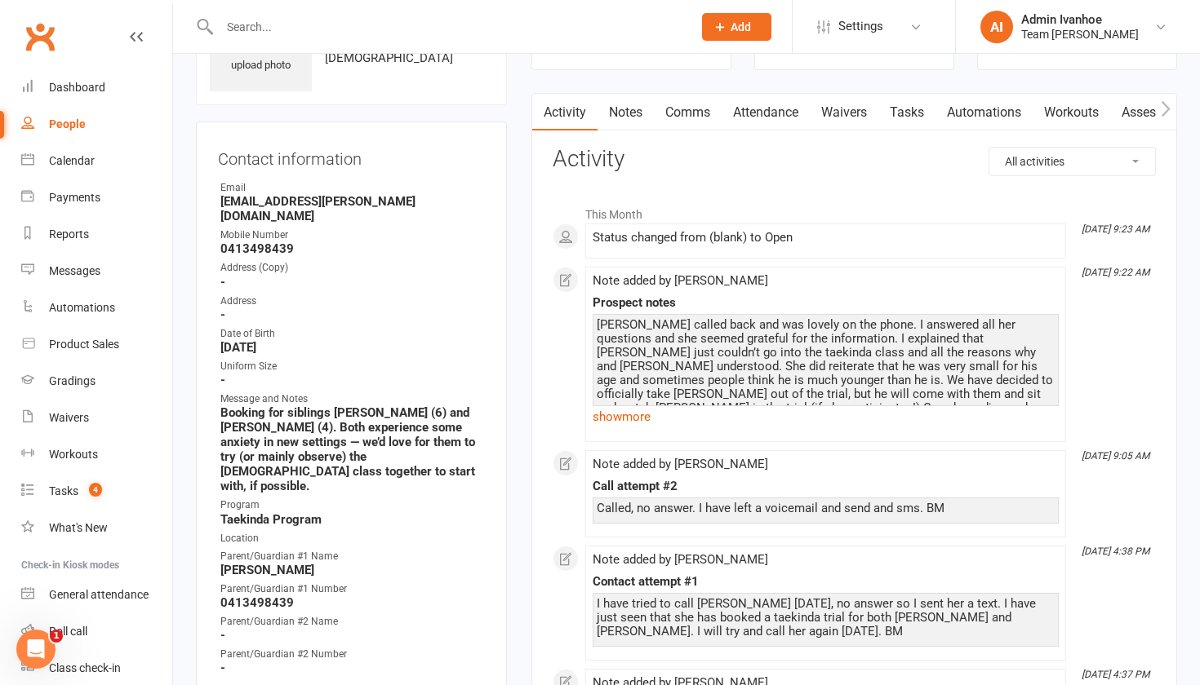
click at [854, 392] on div "[PERSON_NAME] called back and was lovely on the phone. I answered all her quest…" at bounding box center [825, 387] width 458 height 139
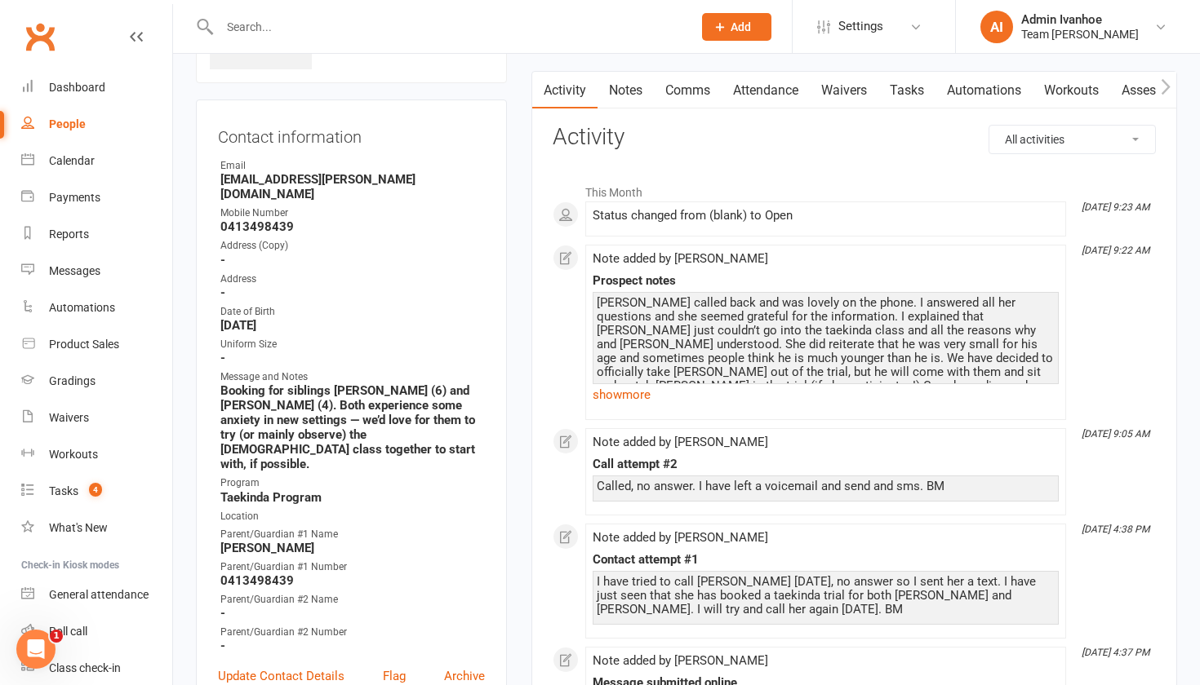
scroll to position [135, 0]
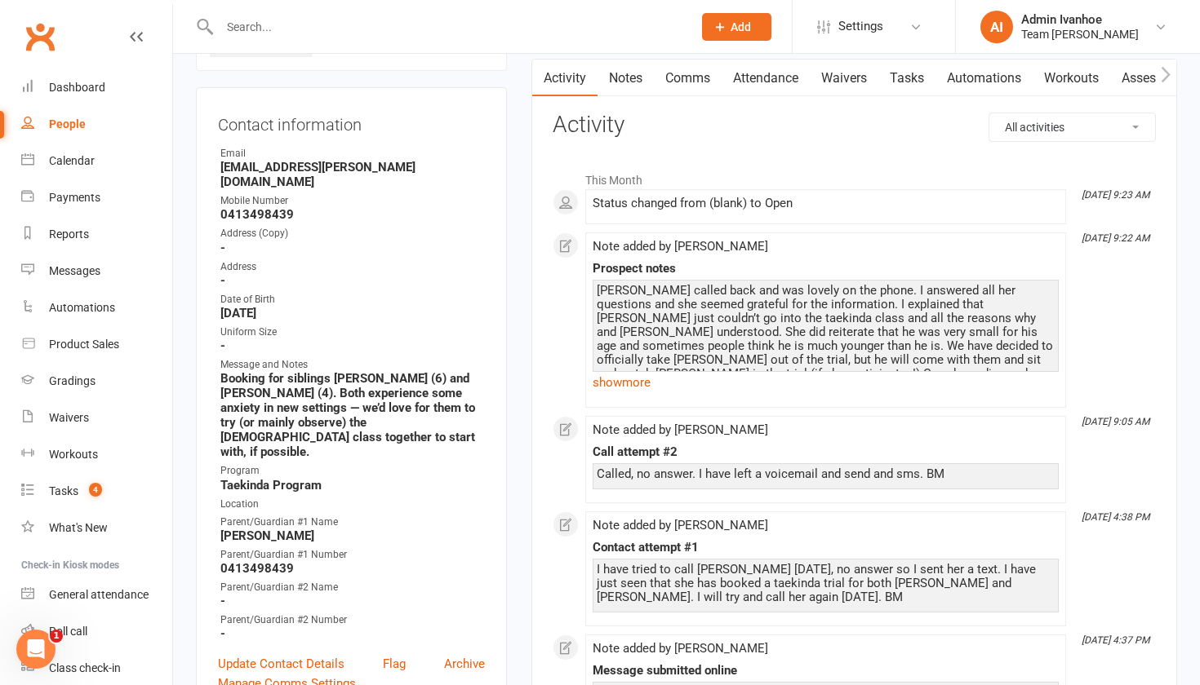
click at [886, 344] on div "[PERSON_NAME] called back and was lovely on the phone. I answered all her quest…" at bounding box center [825, 353] width 458 height 139
click at [774, 324] on div "[PERSON_NAME] called back and was lovely on the phone. I answered all her quest…" at bounding box center [825, 353] width 458 height 139
click at [612, 386] on link "show more" at bounding box center [825, 382] width 466 height 23
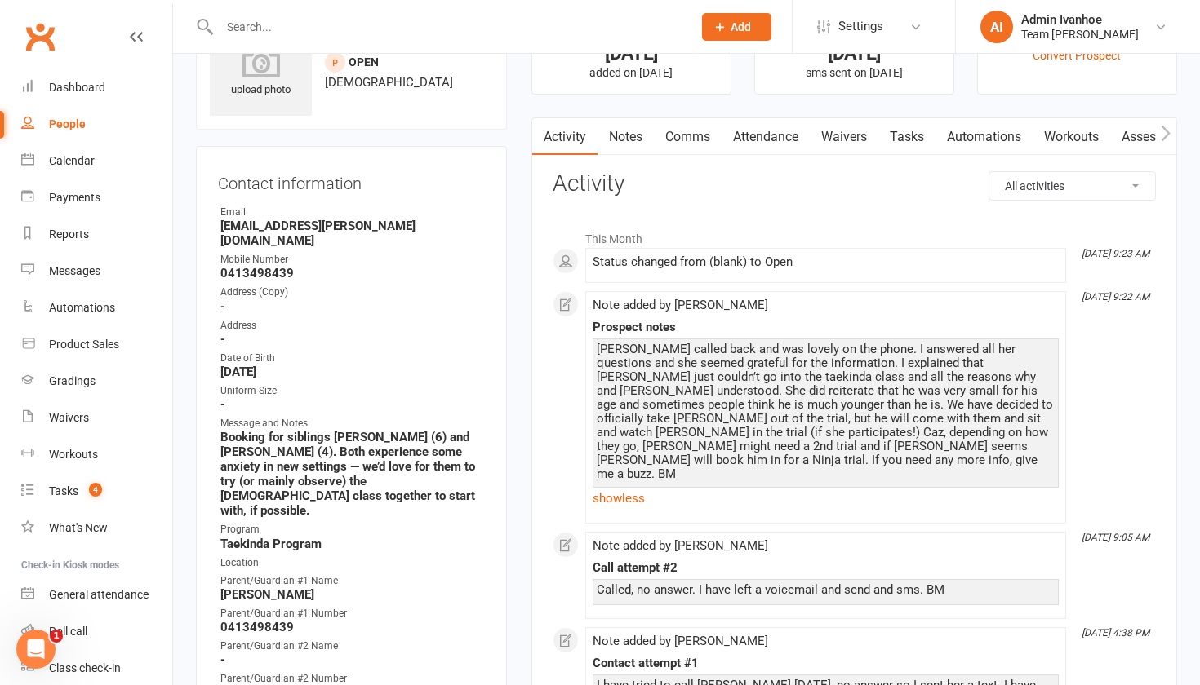
scroll to position [81, 0]
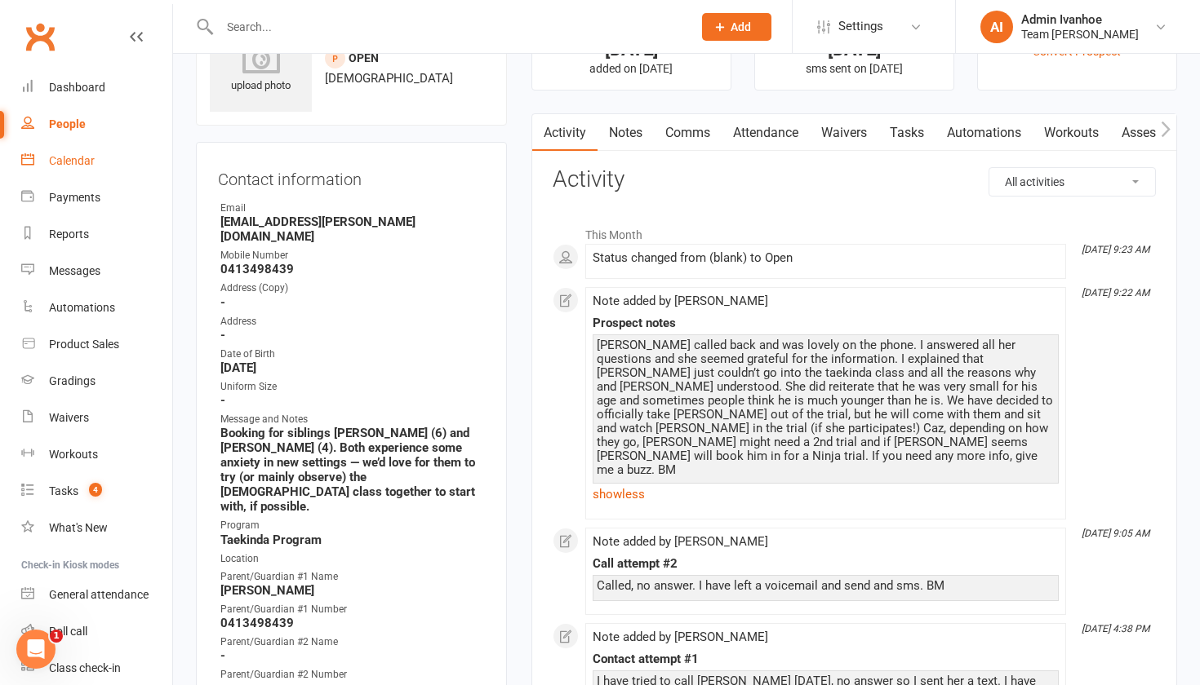
click at [69, 158] on div "Calendar" at bounding box center [72, 160] width 46 height 13
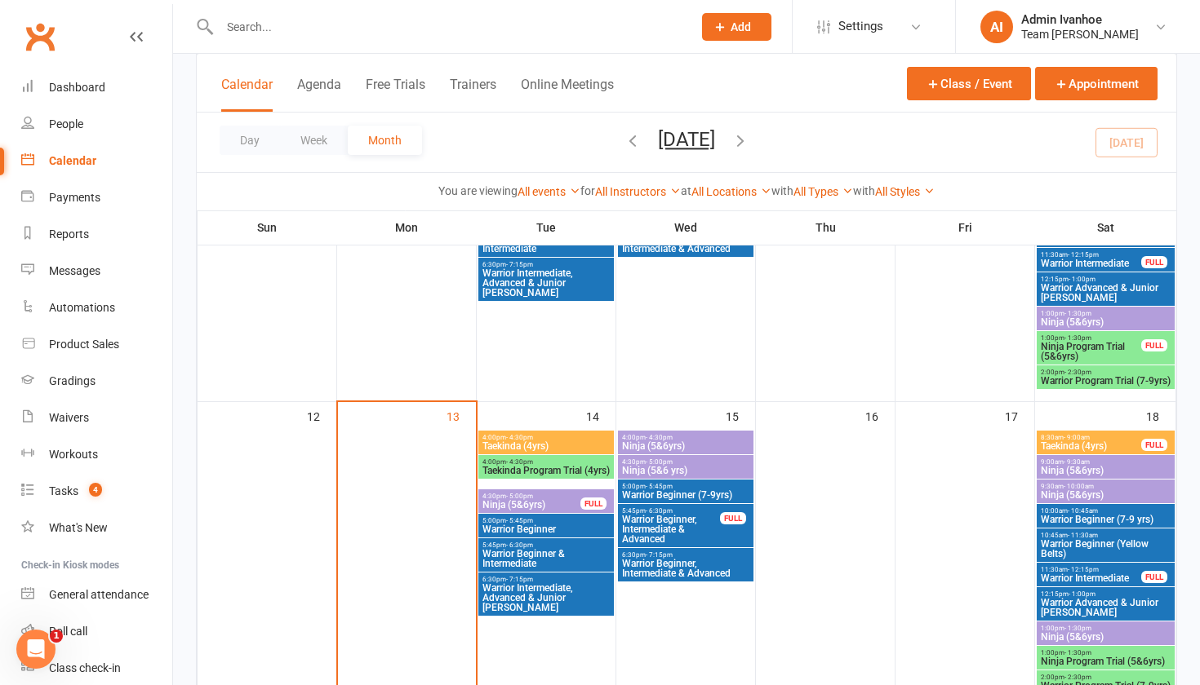
scroll to position [628, 0]
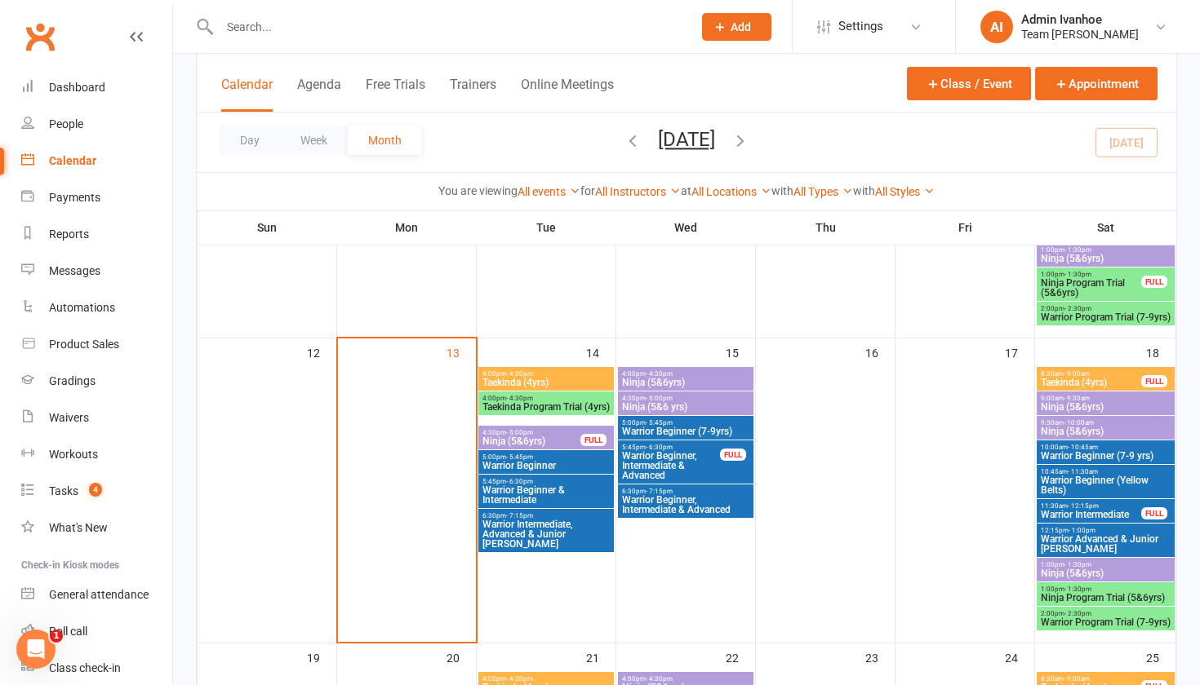
click at [542, 378] on span "Taekinda (4yrs)" at bounding box center [545, 383] width 129 height 10
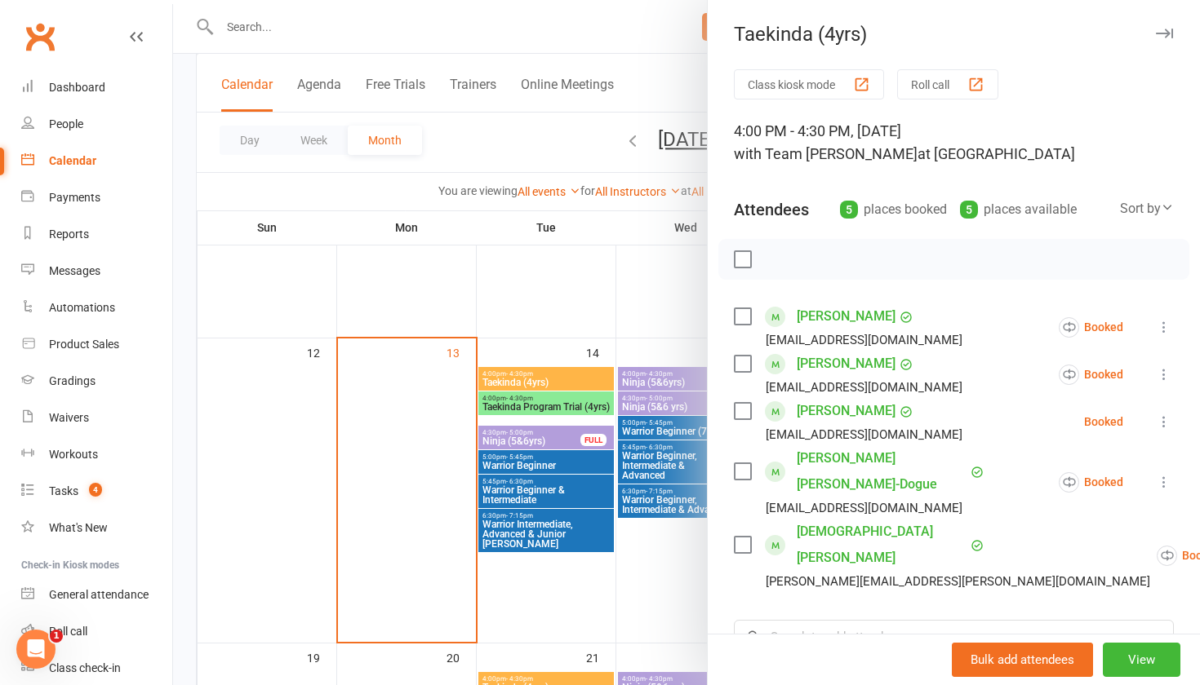
scroll to position [0, 0]
click at [1163, 26] on button "button" at bounding box center [1164, 34] width 20 height 20
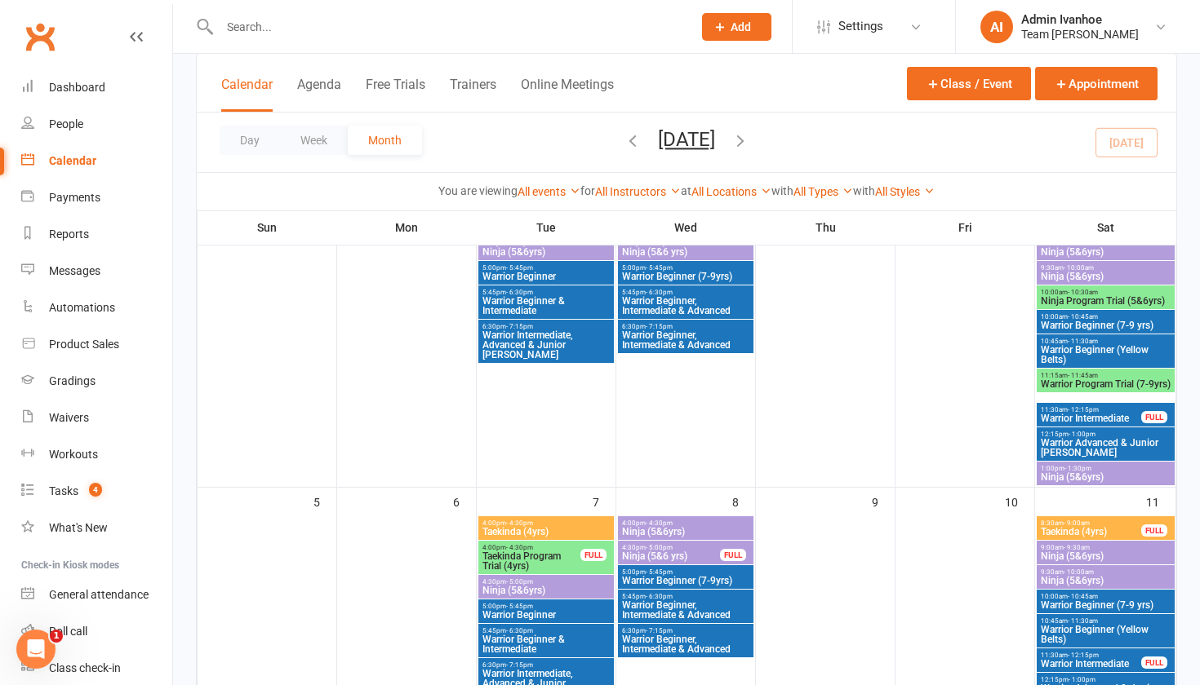
scroll to position [153, 0]
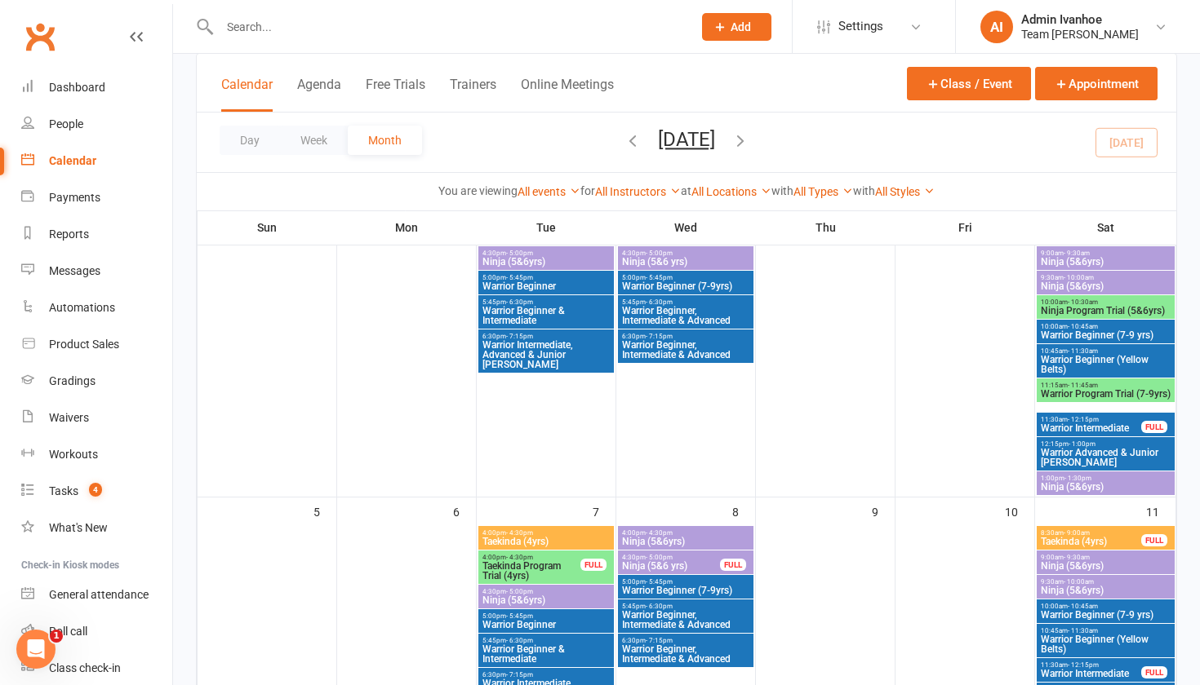
click at [1069, 309] on span "Ninja Program Trial (5&6yrs)" at bounding box center [1105, 311] width 131 height 10
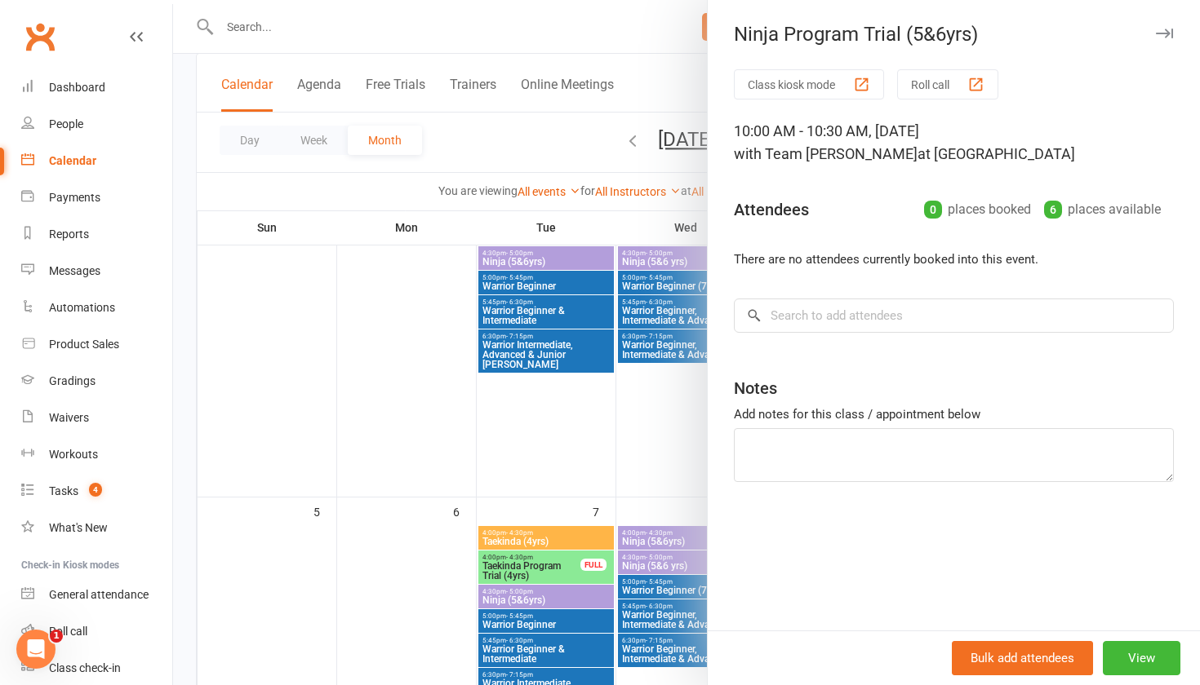
click at [1164, 29] on icon "button" at bounding box center [1163, 34] width 17 height 10
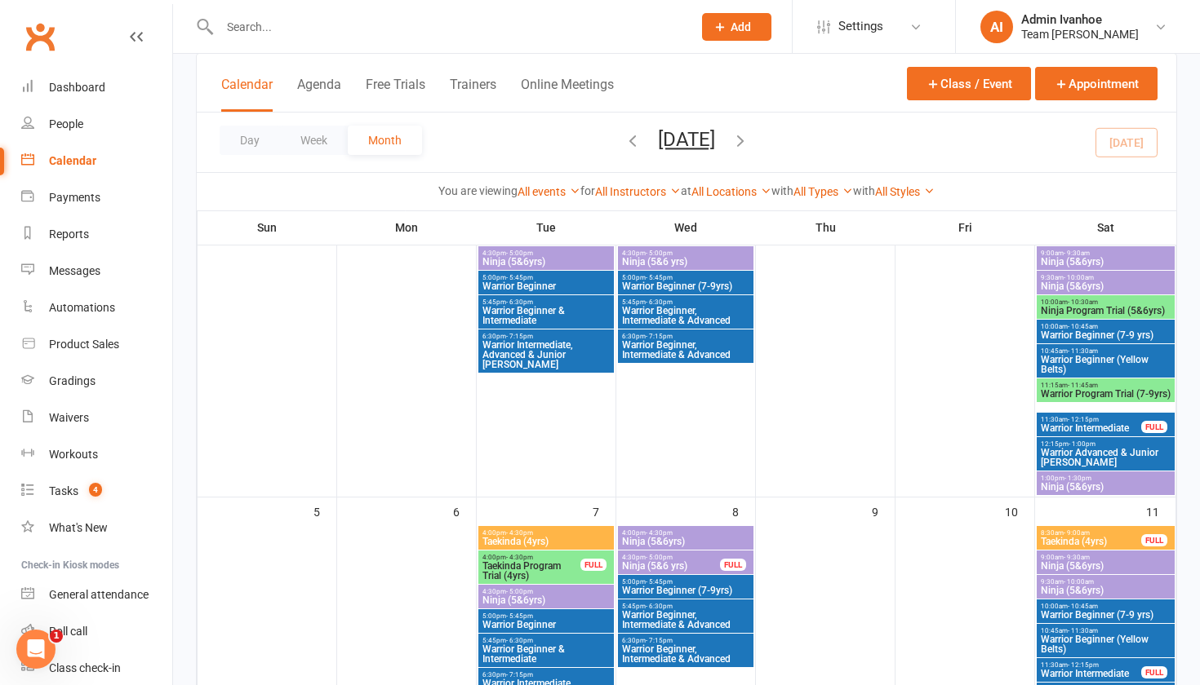
click at [1089, 399] on span "Warrior Program Trial (7-9yrs)" at bounding box center [1105, 394] width 131 height 10
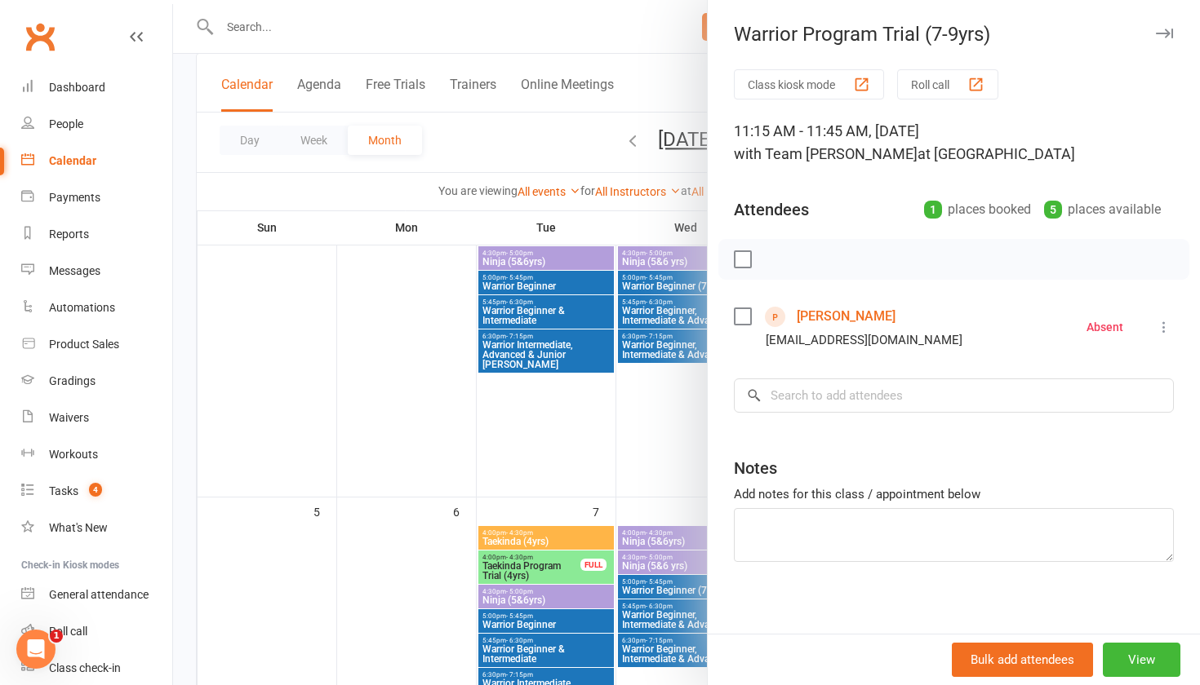
click at [807, 321] on link "[PERSON_NAME]" at bounding box center [845, 317] width 99 height 26
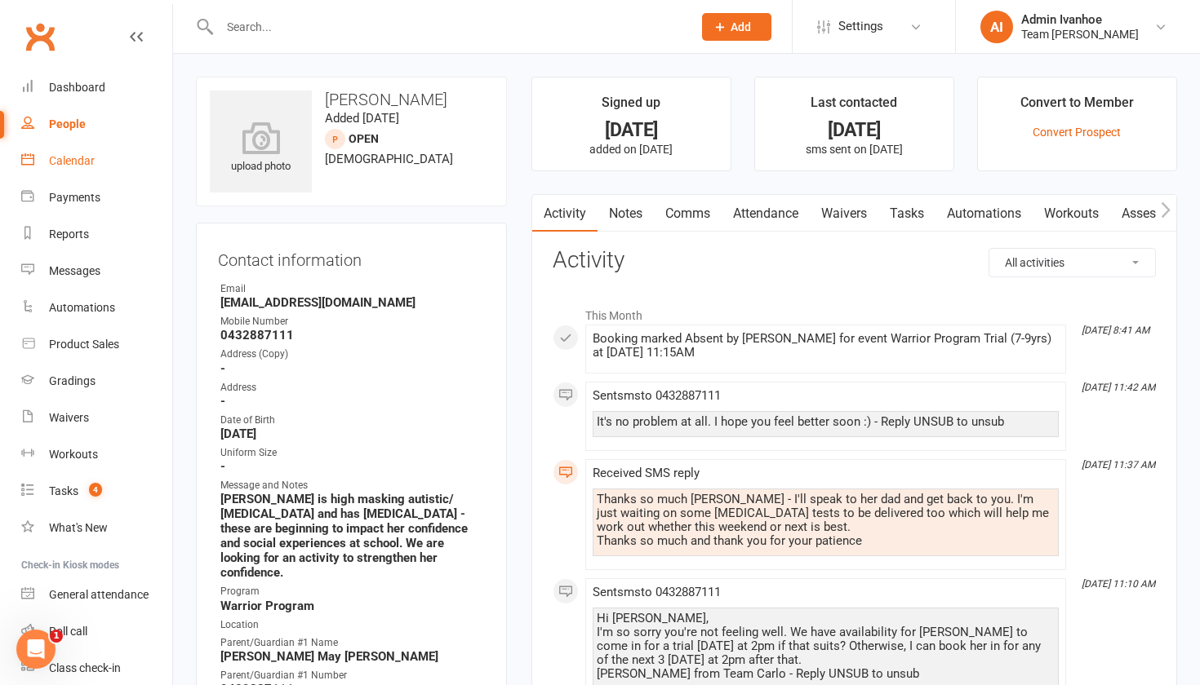
click at [69, 160] on div "Calendar" at bounding box center [72, 160] width 46 height 13
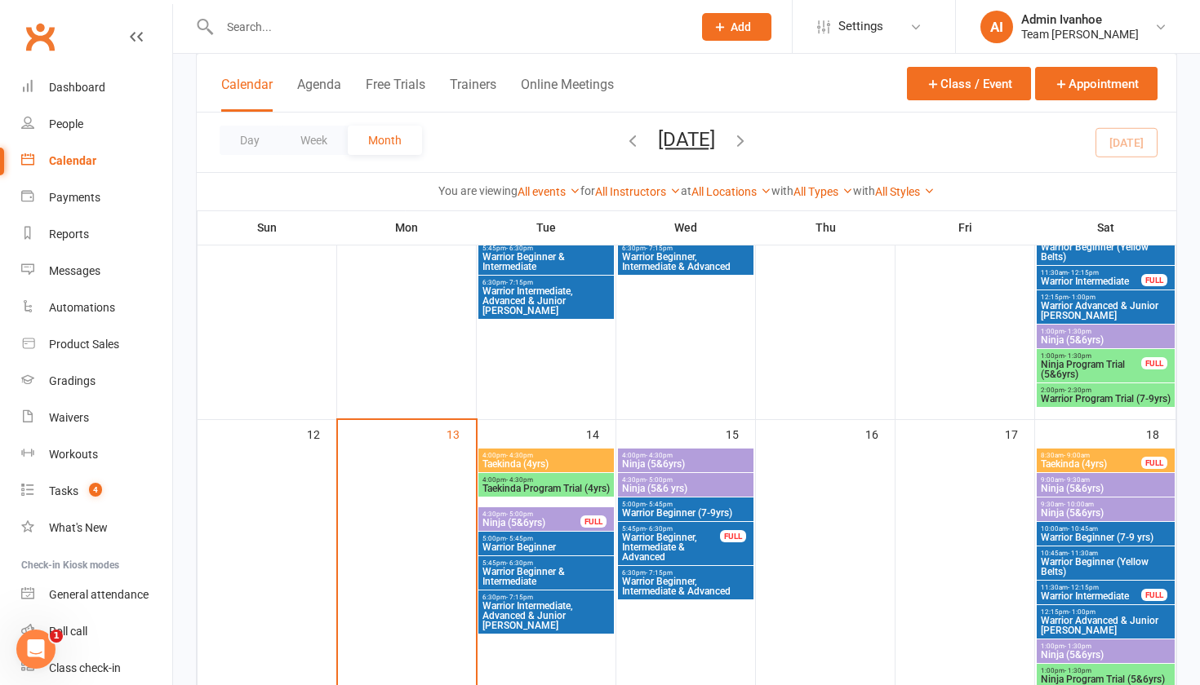
scroll to position [544, 0]
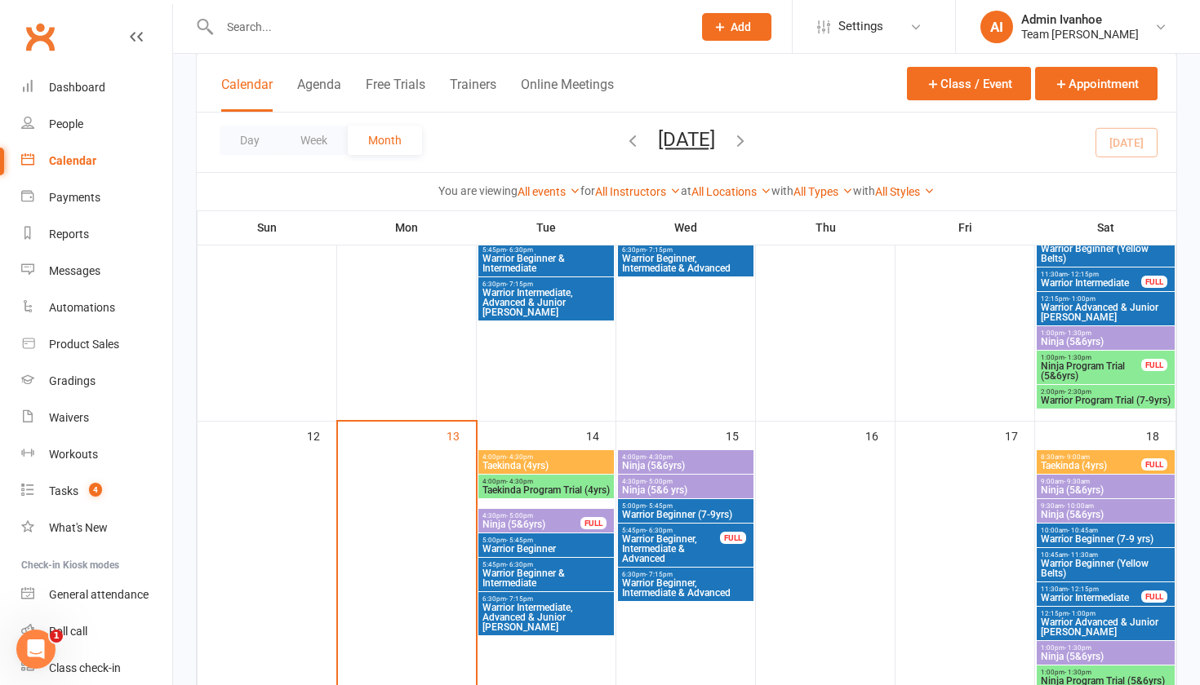
click at [1139, 371] on span "Ninja Program Trial (5&6yrs)" at bounding box center [1091, 371] width 102 height 20
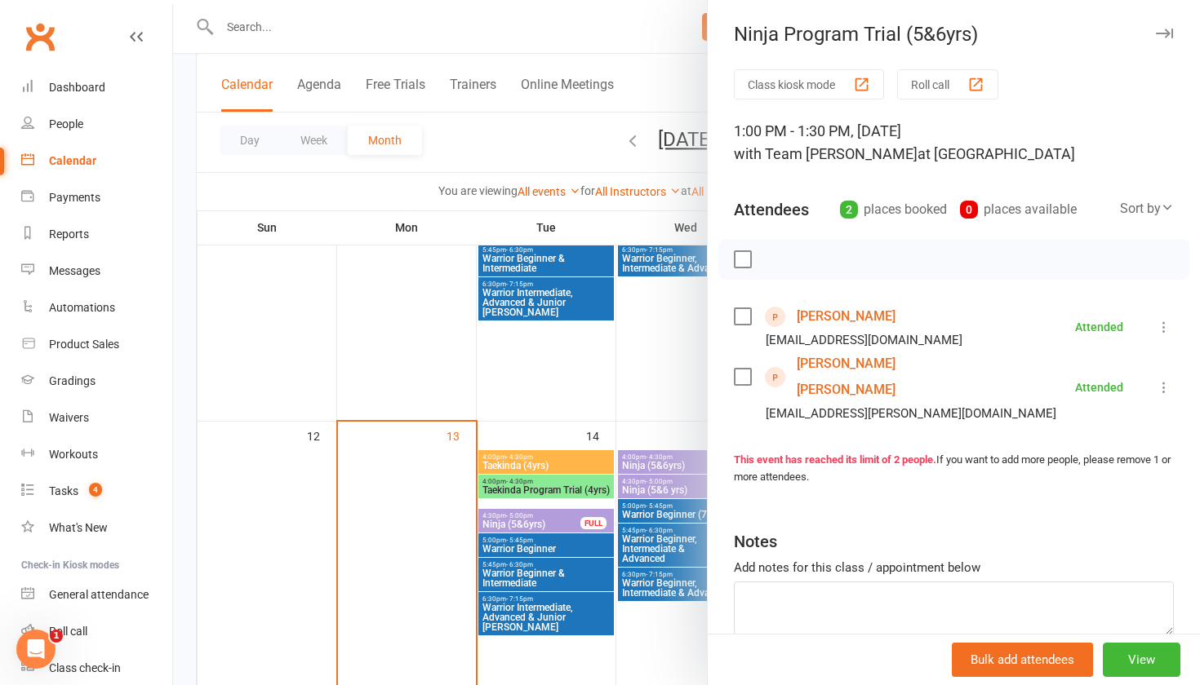
click at [1160, 38] on icon "button" at bounding box center [1163, 34] width 17 height 10
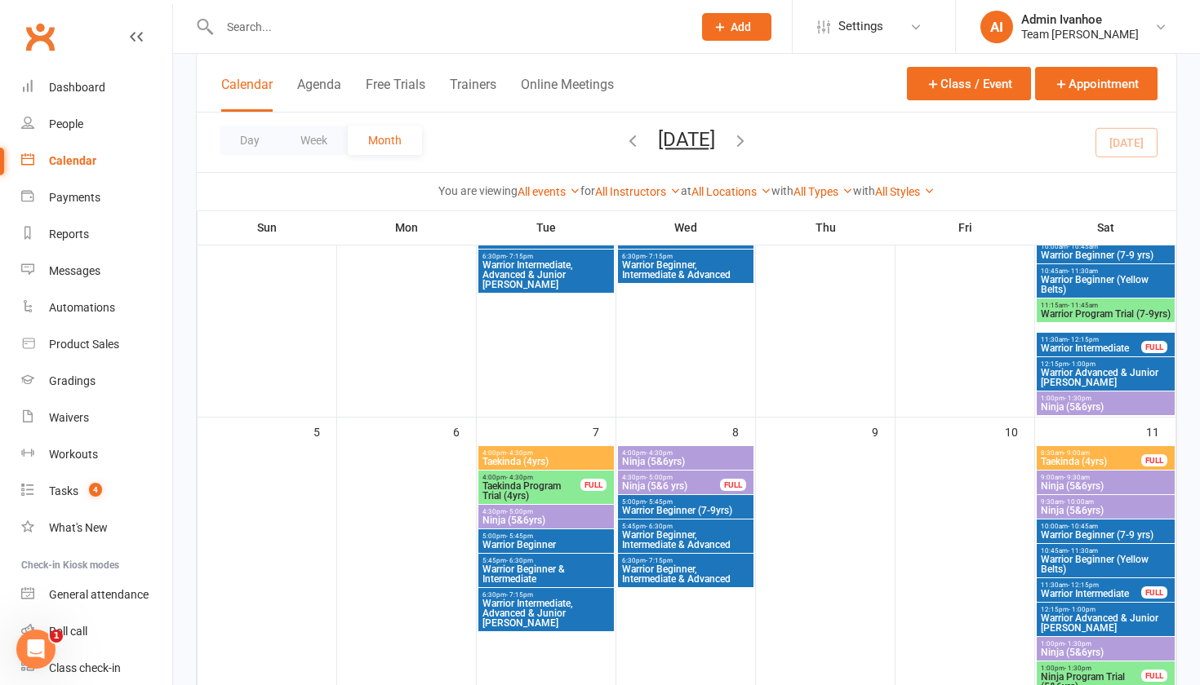
scroll to position [235, 0]
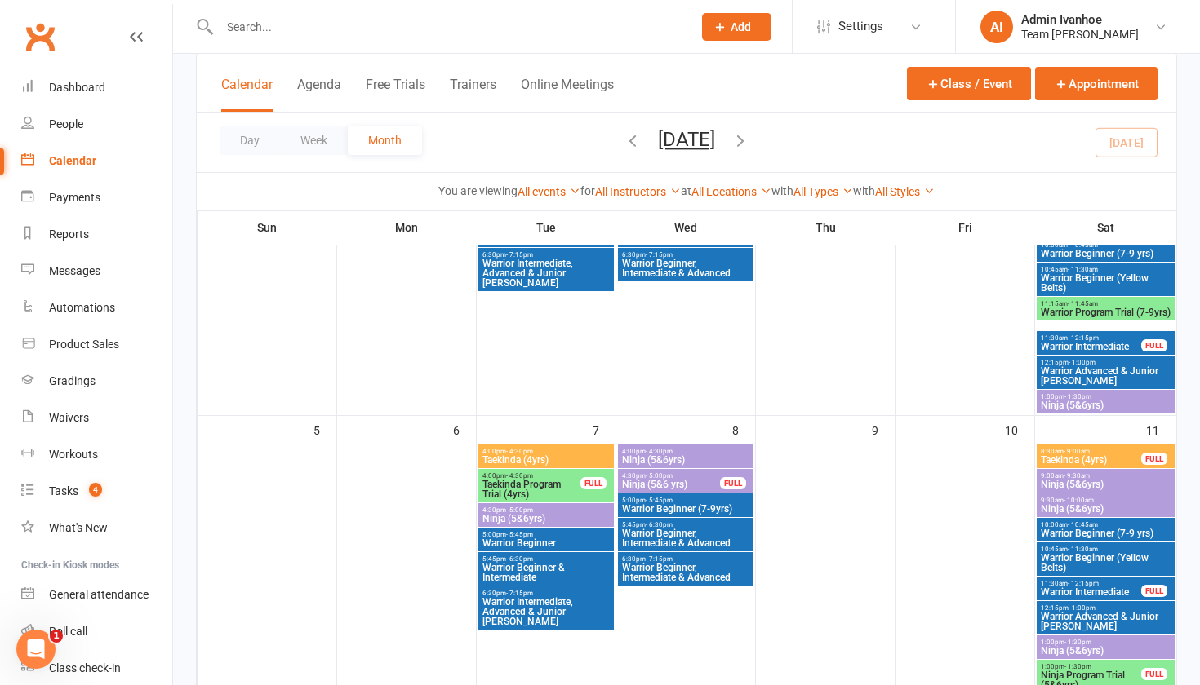
click at [579, 489] on span "Taekinda Program Trial (4yrs)" at bounding box center [531, 490] width 100 height 20
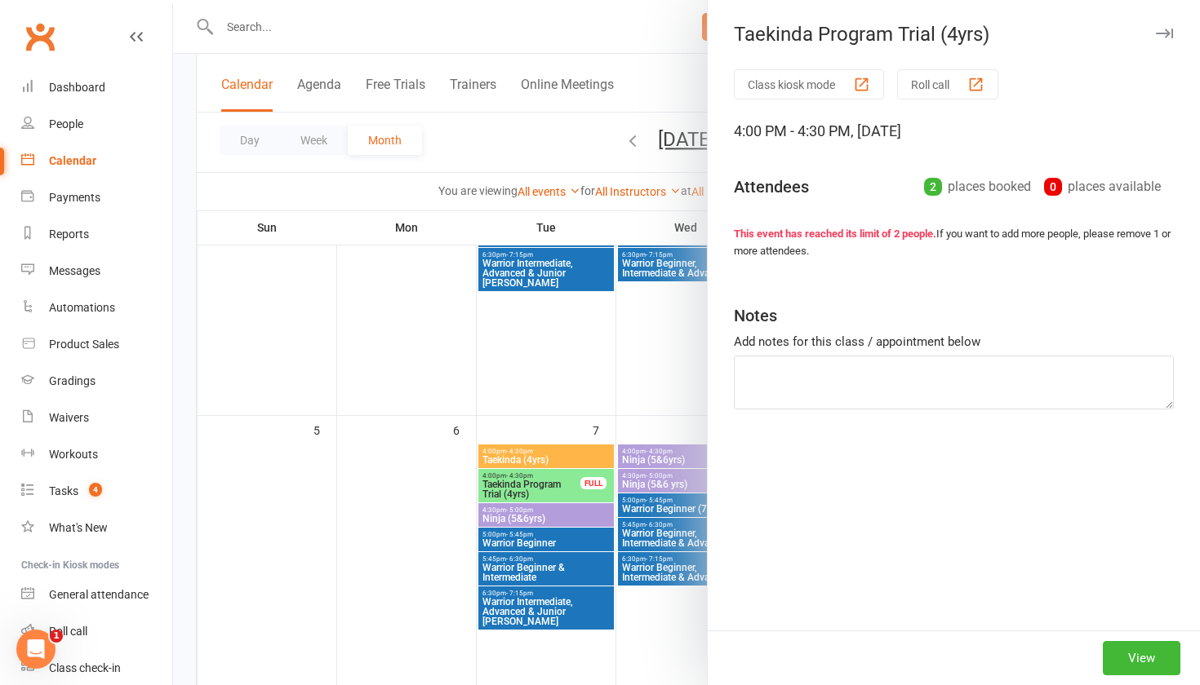
click at [579, 489] on div at bounding box center [686, 342] width 1027 height 685
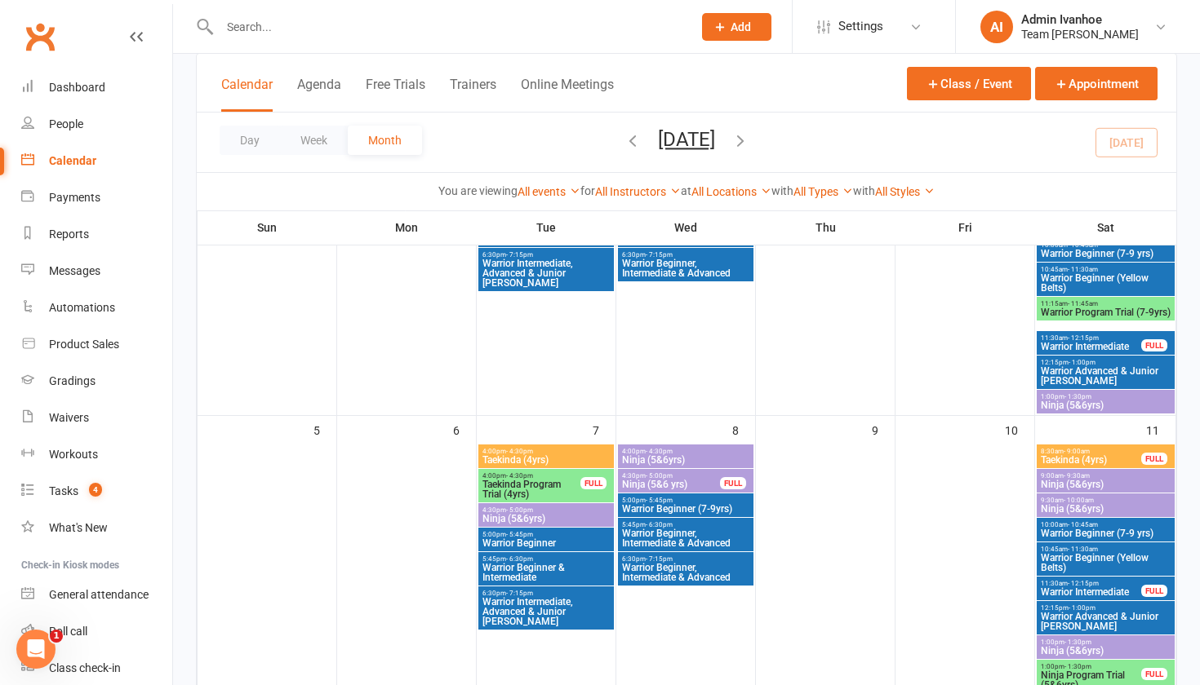
click at [579, 489] on span "Taekinda Program Trial (4yrs)" at bounding box center [531, 490] width 100 height 20
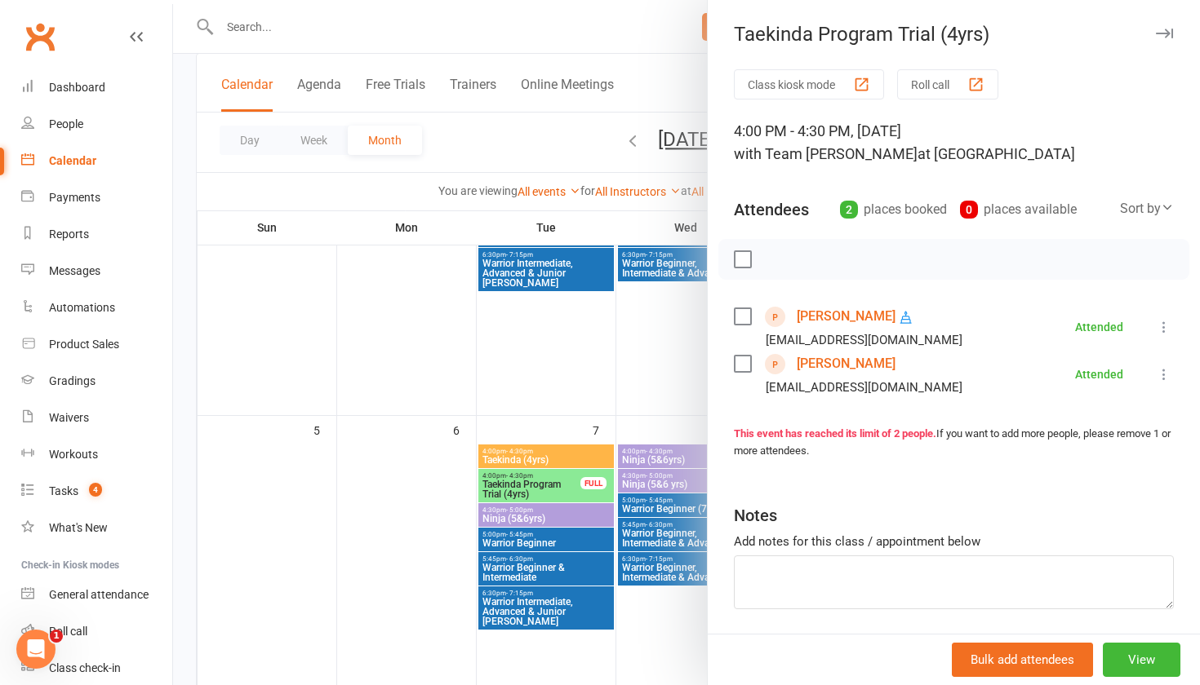
click at [846, 365] on link "[PERSON_NAME]" at bounding box center [845, 364] width 99 height 26
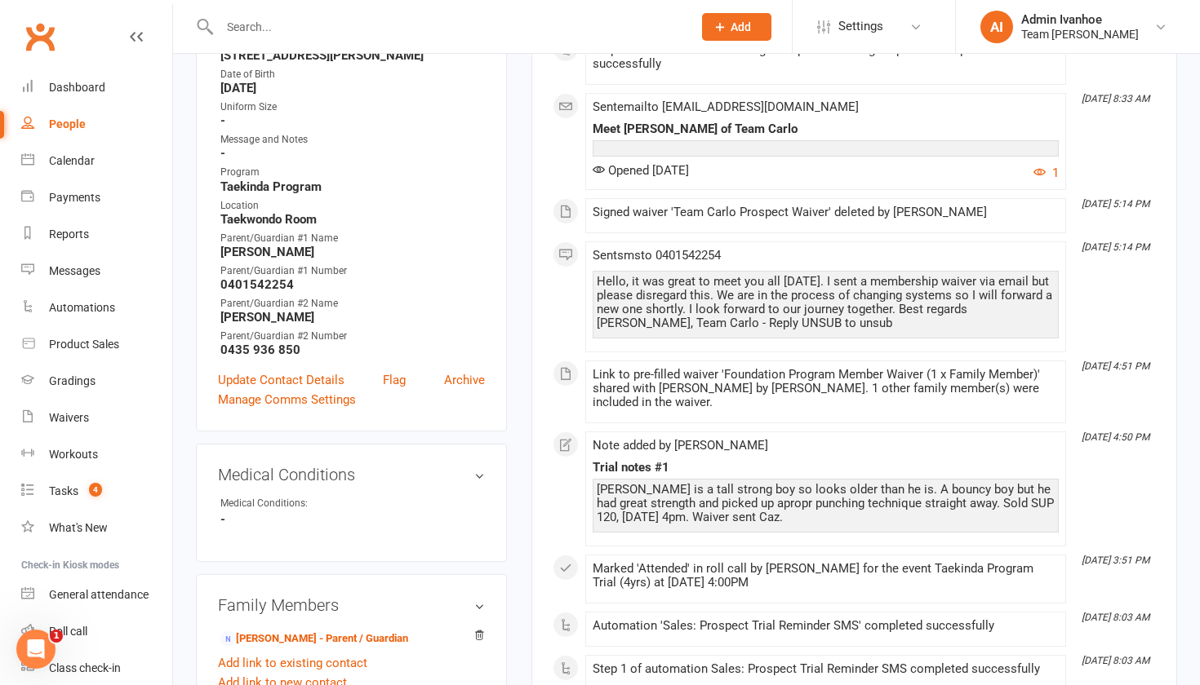
scroll to position [346, 0]
click at [74, 163] on div "Calendar" at bounding box center [72, 160] width 46 height 13
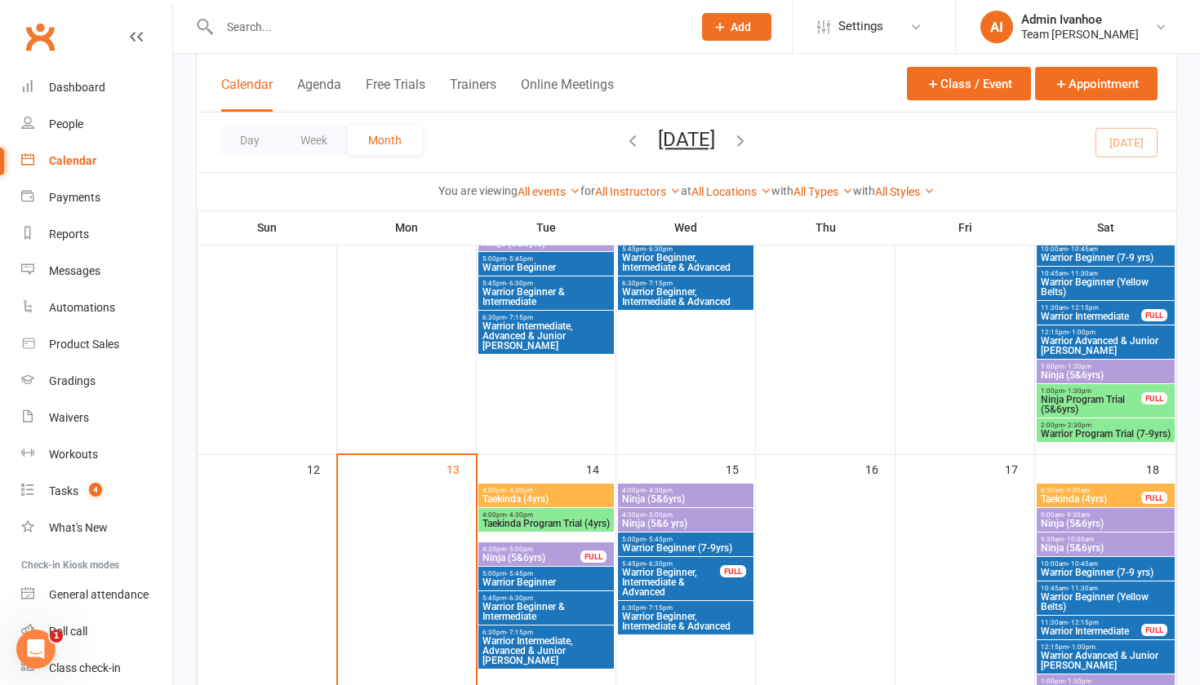
scroll to position [511, 0]
click at [547, 486] on div "4:00pm - 4:30pm Taekinda (4yrs)" at bounding box center [545, 496] width 135 height 24
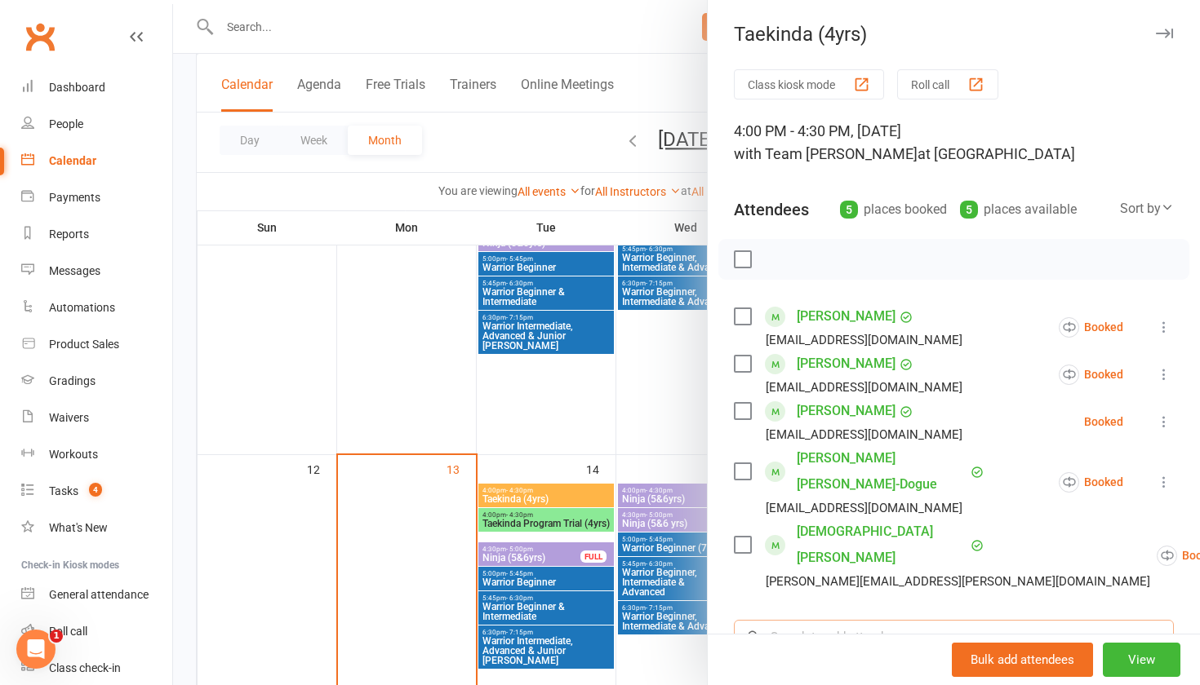
click at [823, 620] on input "search" at bounding box center [954, 637] width 440 height 34
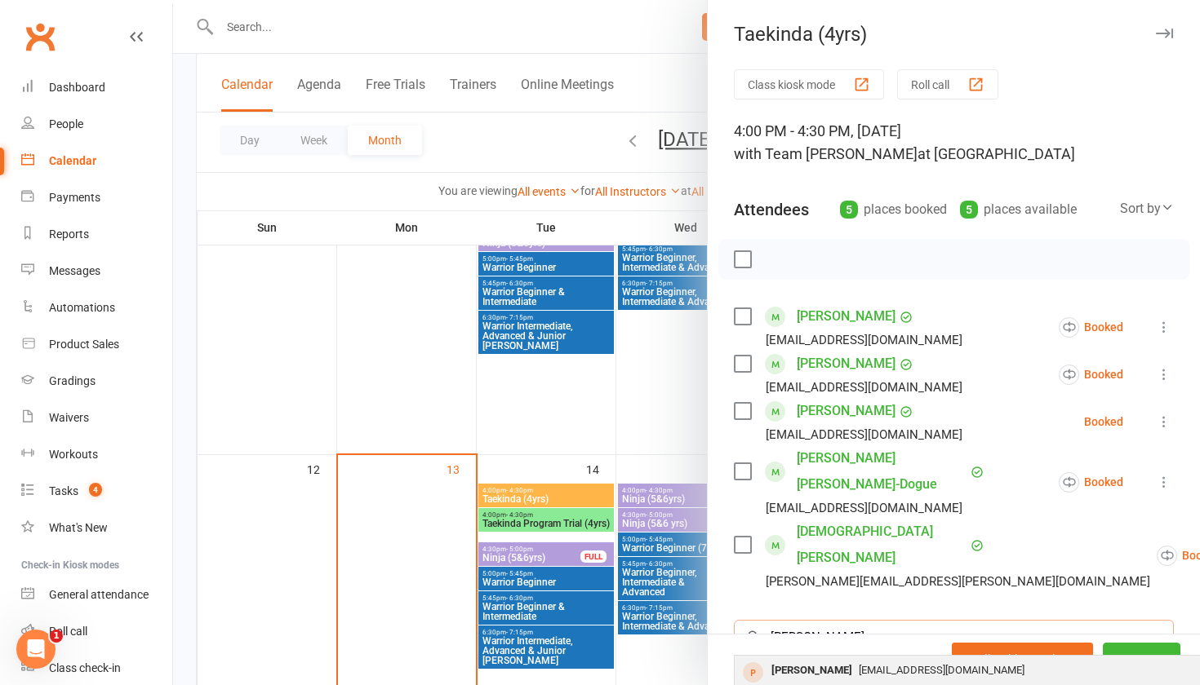
type input "[PERSON_NAME]"
click at [837, 659] on div "[PERSON_NAME]" at bounding box center [812, 671] width 94 height 24
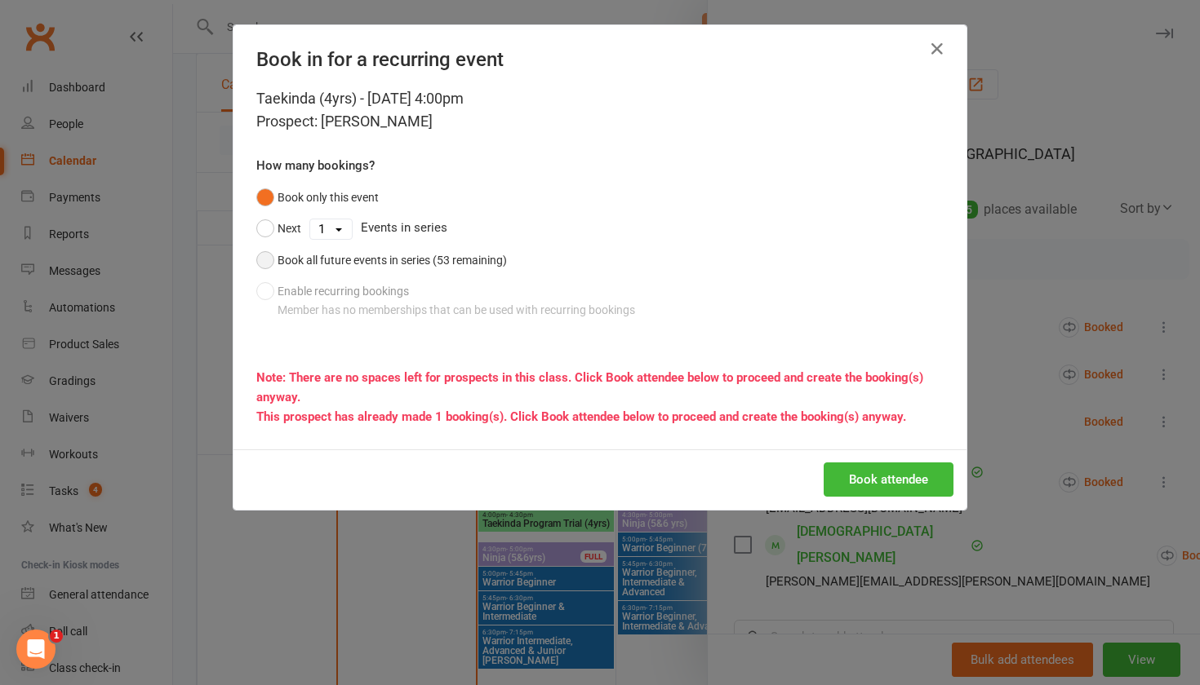
click at [330, 253] on div "Book all future events in series (53 remaining)" at bounding box center [391, 260] width 229 height 18
click at [864, 458] on div "Book attendee" at bounding box center [599, 480] width 733 height 60
click at [867, 486] on button "Book attendee" at bounding box center [888, 480] width 130 height 34
click at [934, 51] on icon "button" at bounding box center [937, 49] width 20 height 20
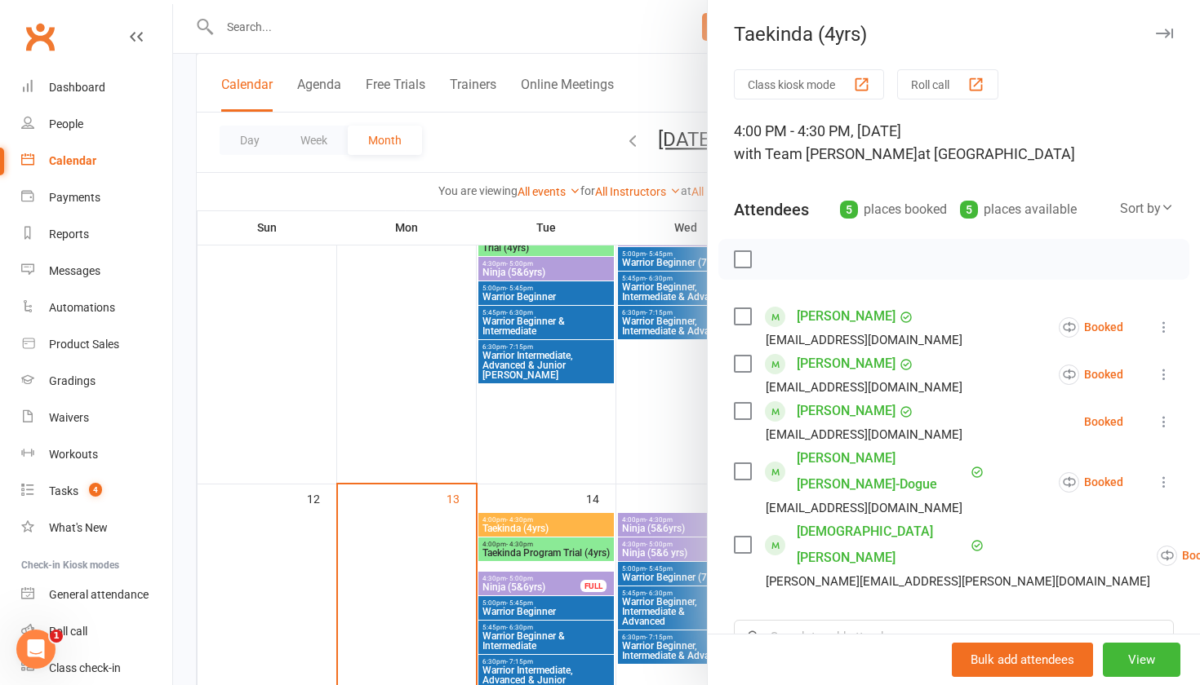
scroll to position [481, 0]
click at [1163, 33] on icon "button" at bounding box center [1163, 34] width 17 height 10
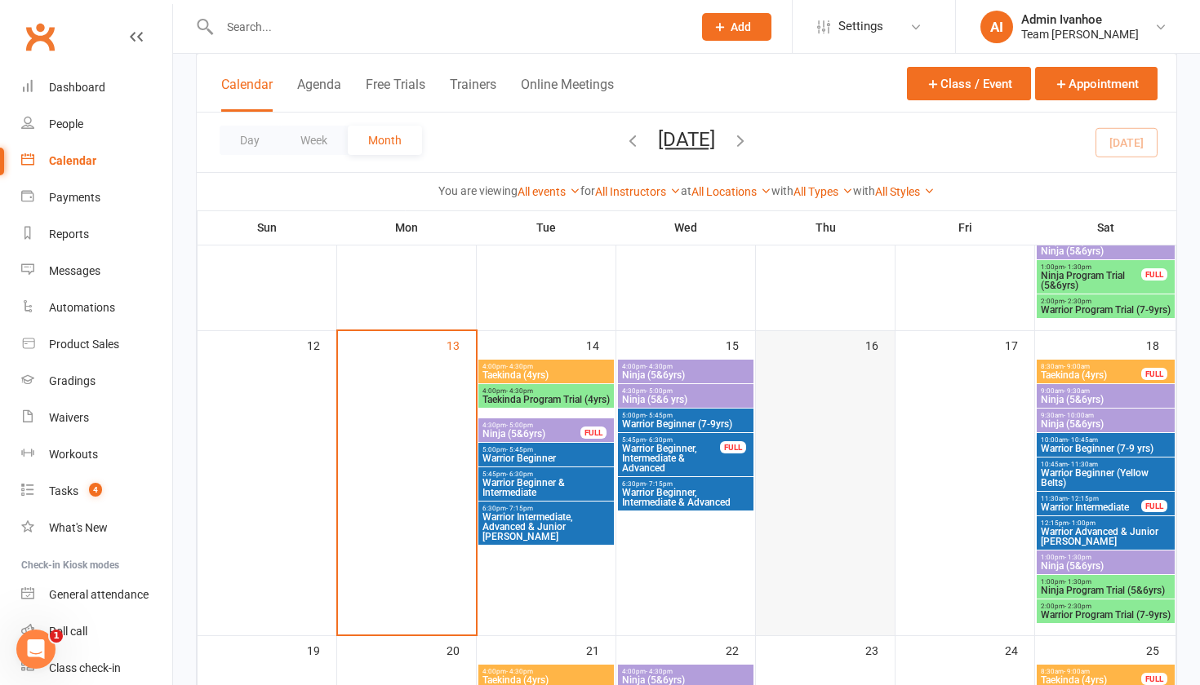
scroll to position [633, 0]
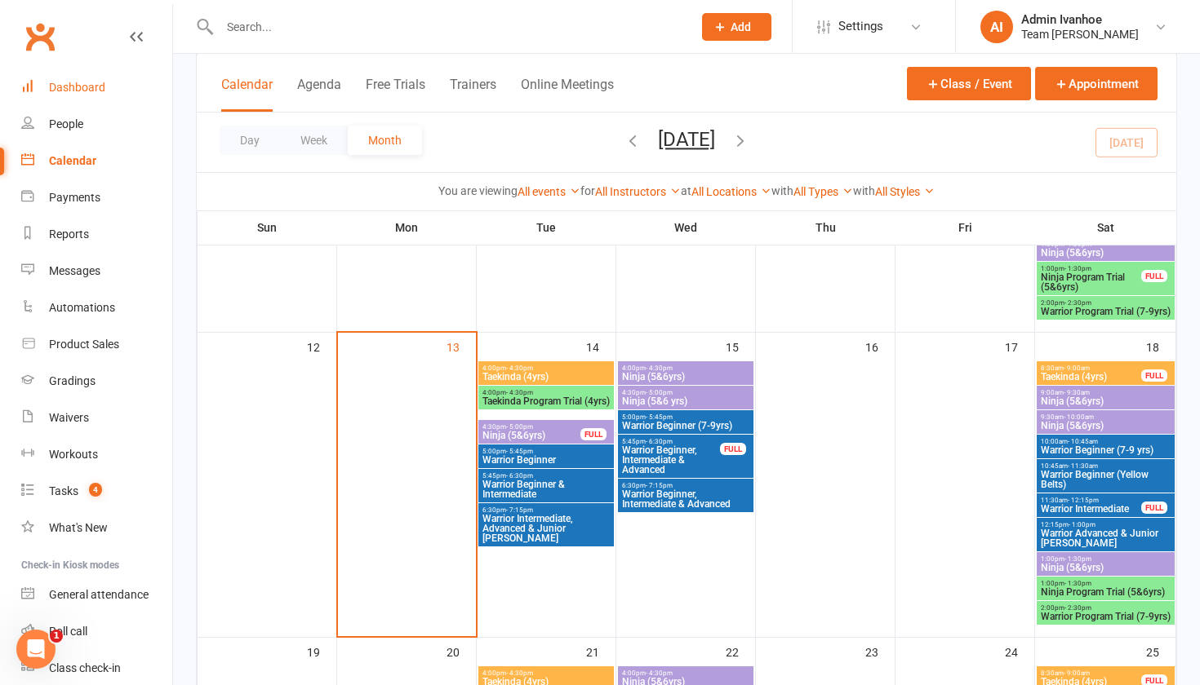
click at [81, 86] on div "Dashboard" at bounding box center [77, 87] width 56 height 13
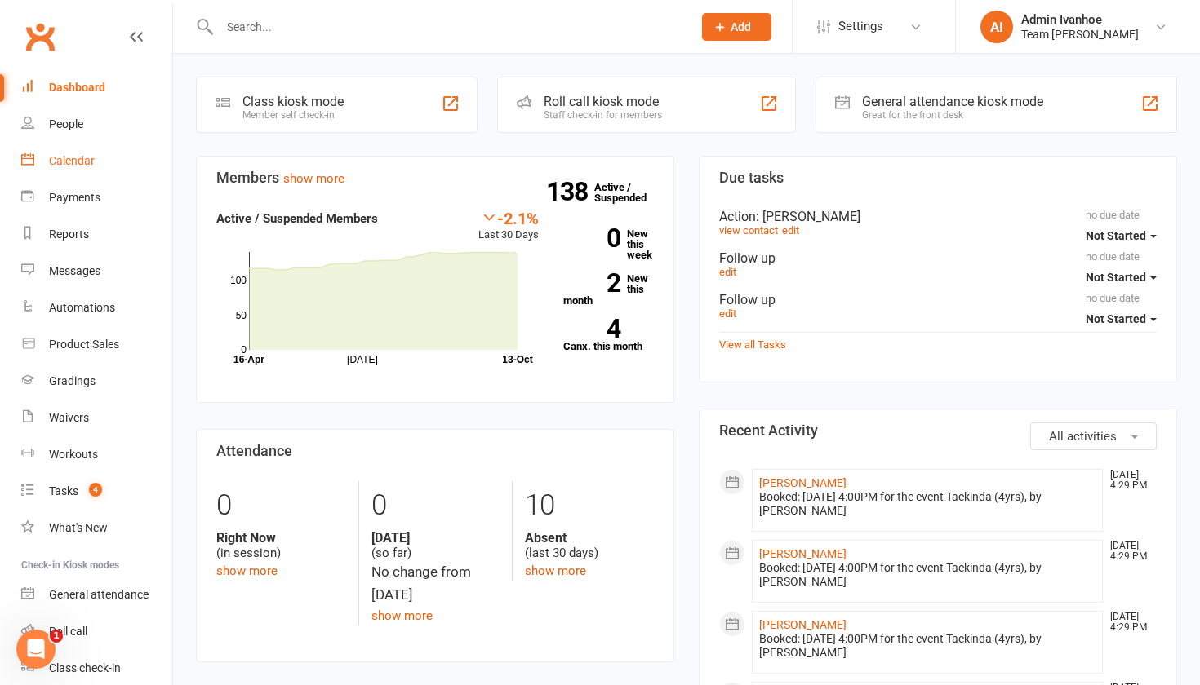
click at [77, 150] on link "Calendar" at bounding box center [96, 161] width 151 height 37
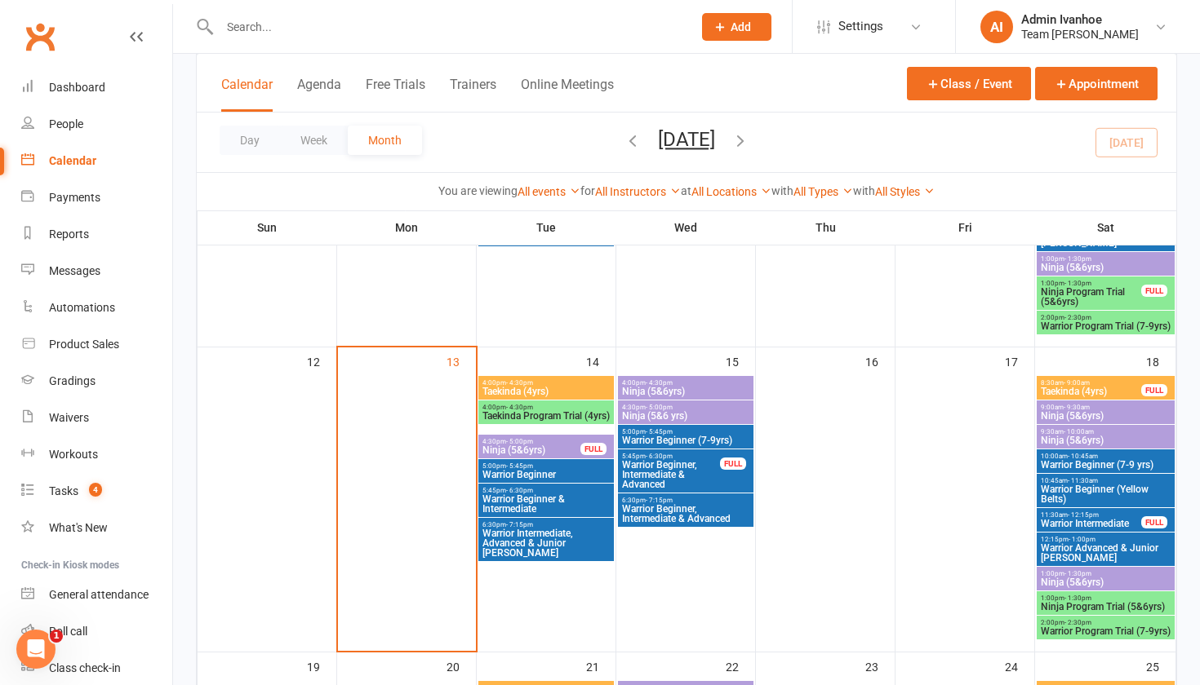
scroll to position [578, 0]
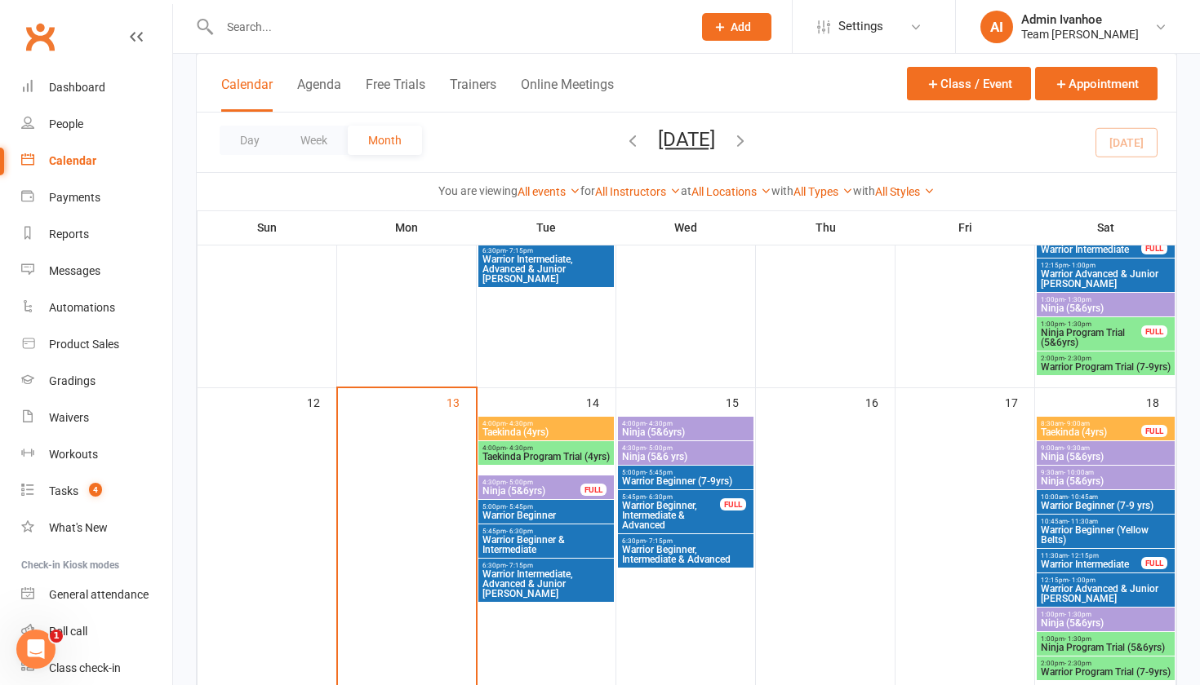
click at [580, 490] on div "FULL" at bounding box center [593, 490] width 26 height 12
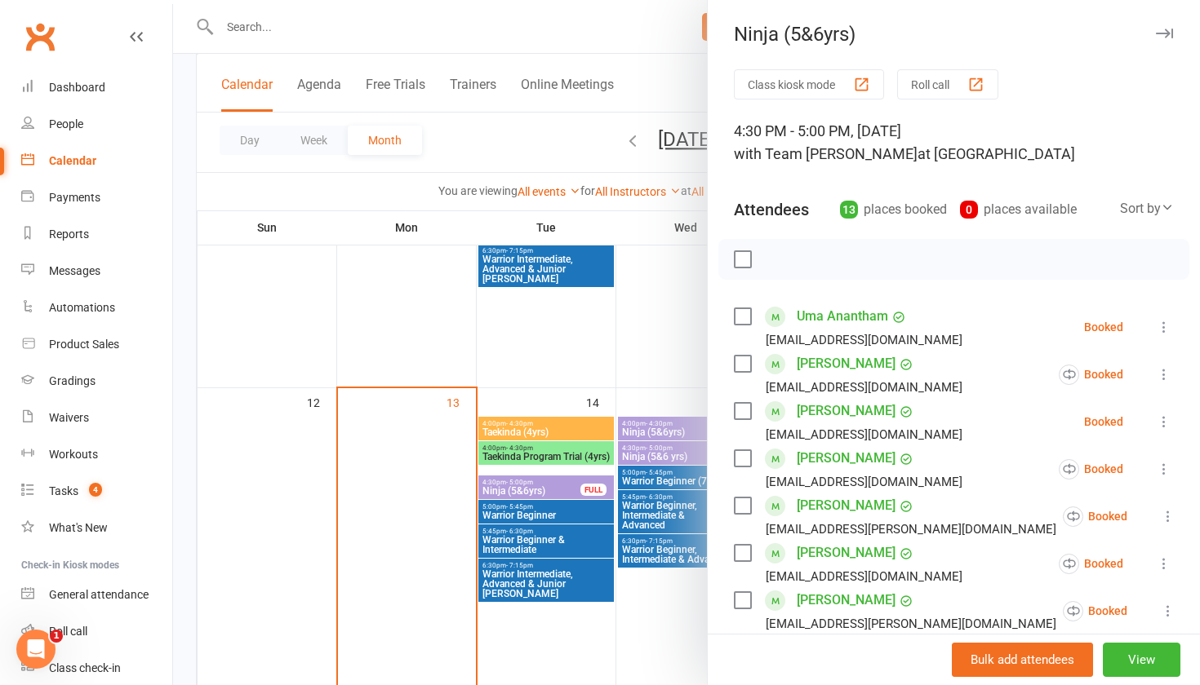
click at [1163, 29] on icon "button" at bounding box center [1163, 34] width 17 height 10
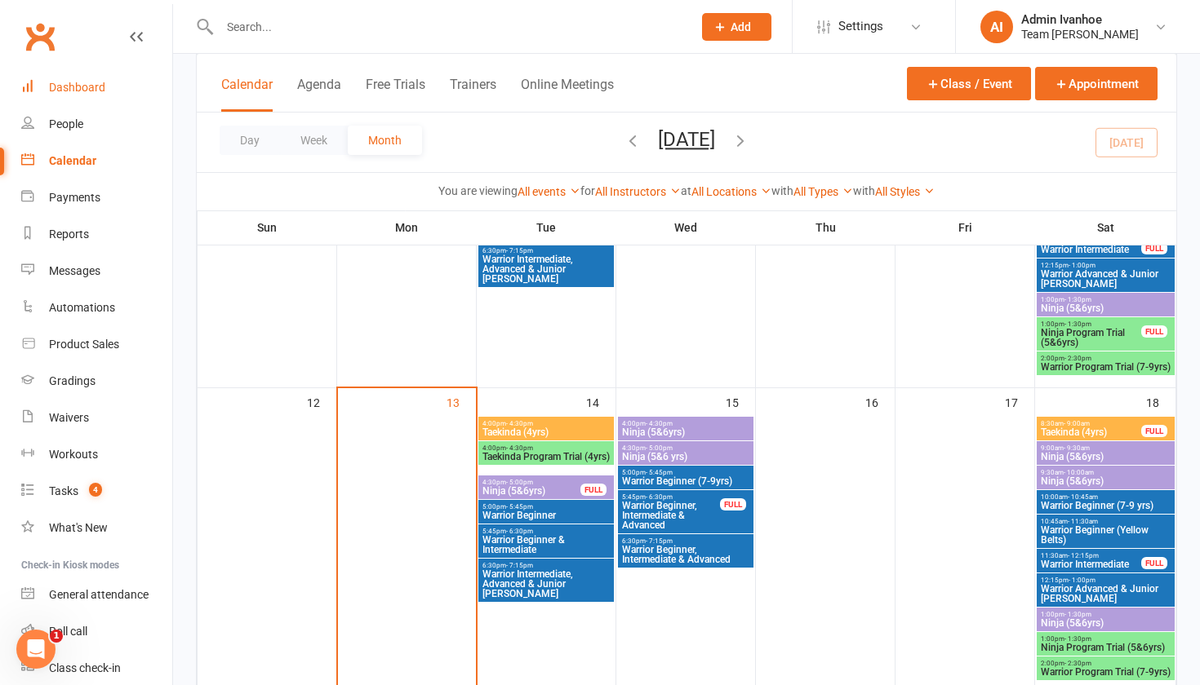
click at [76, 86] on div "Dashboard" at bounding box center [77, 87] width 56 height 13
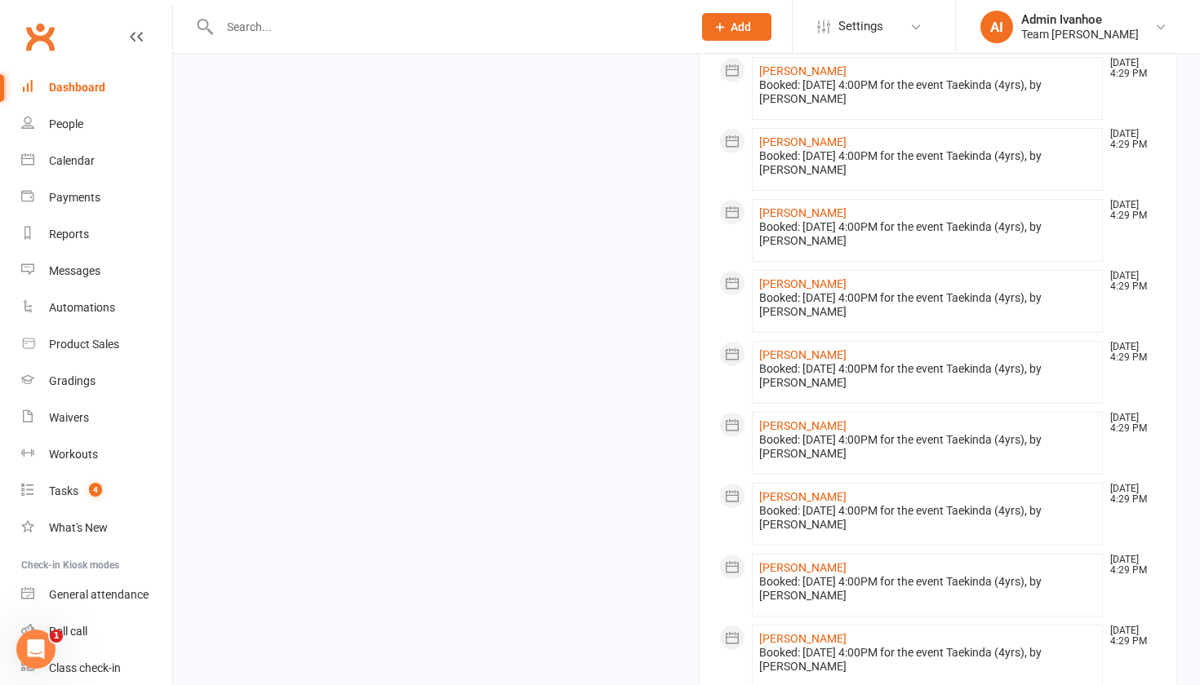
scroll to position [1154, 0]
